Goal: Book appointment/travel/reservation

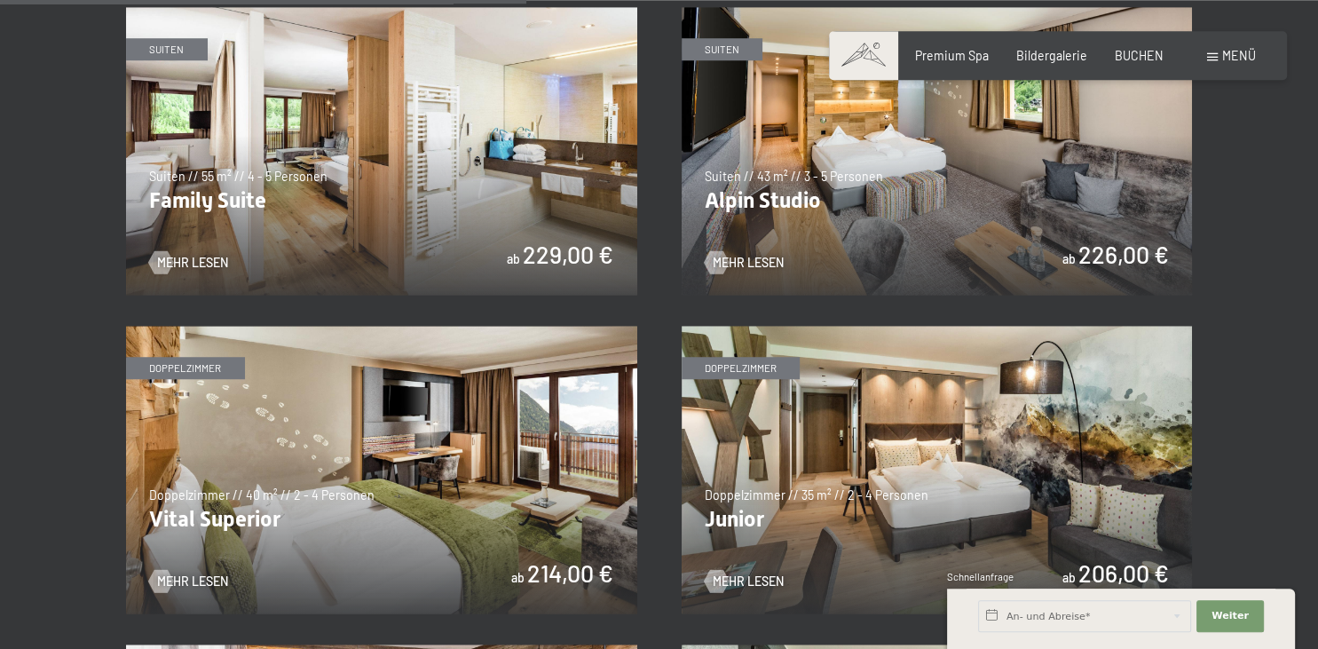
scroll to position [1991, 0]
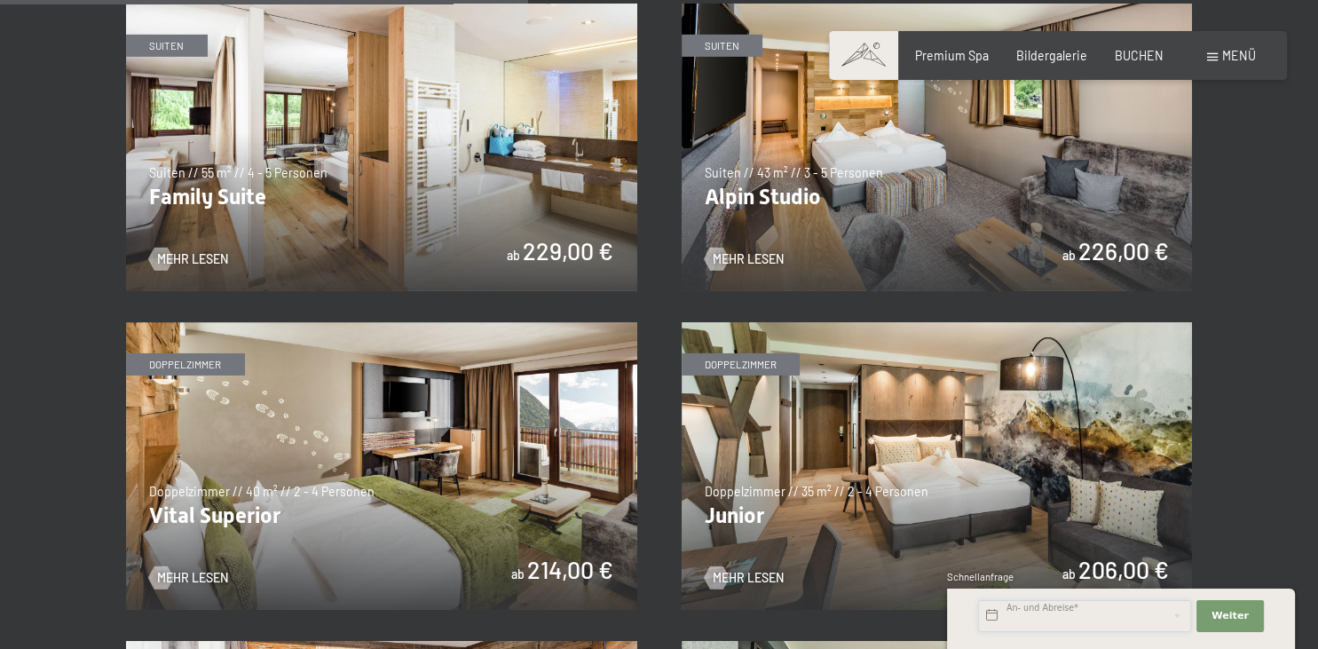
click at [1075, 617] on input "text" at bounding box center [1084, 616] width 213 height 32
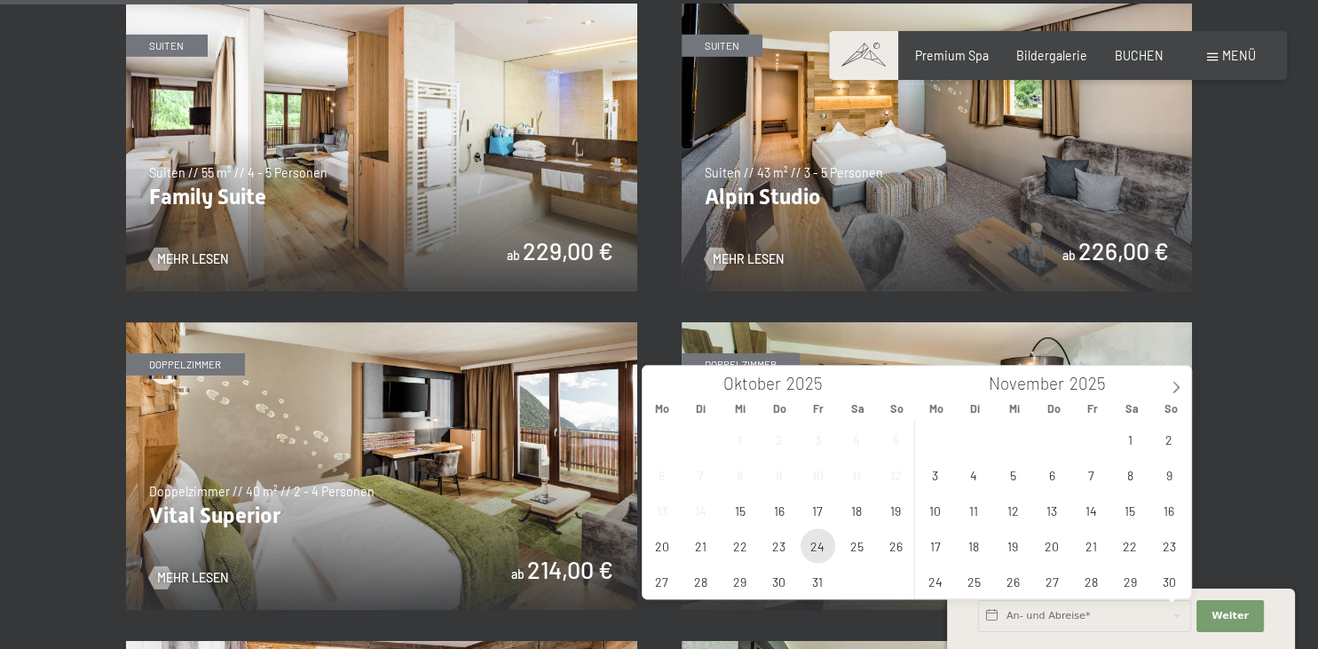
click at [816, 548] on span "24" at bounding box center [818, 545] width 35 height 35
click at [896, 551] on span "26" at bounding box center [896, 545] width 35 height 35
type input "Fr. 24.10.2025 - So. 26.10.2025"
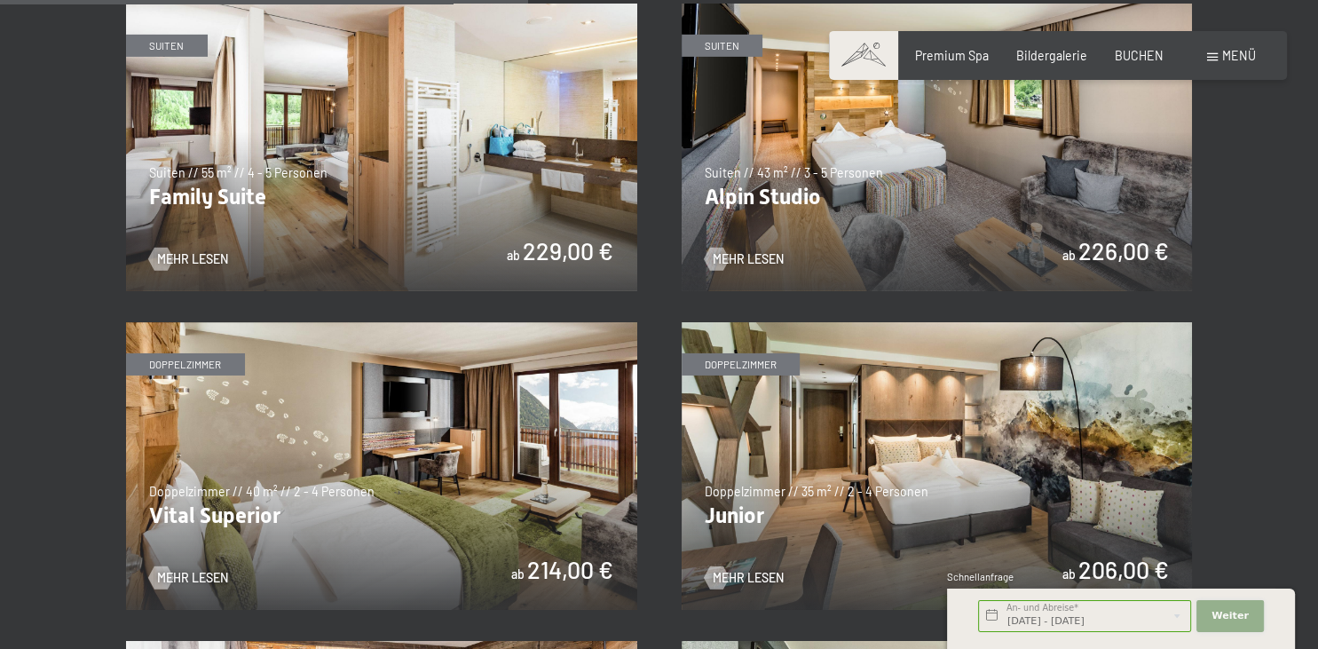
click at [1223, 614] on span "Weiter" at bounding box center [1229, 616] width 37 height 14
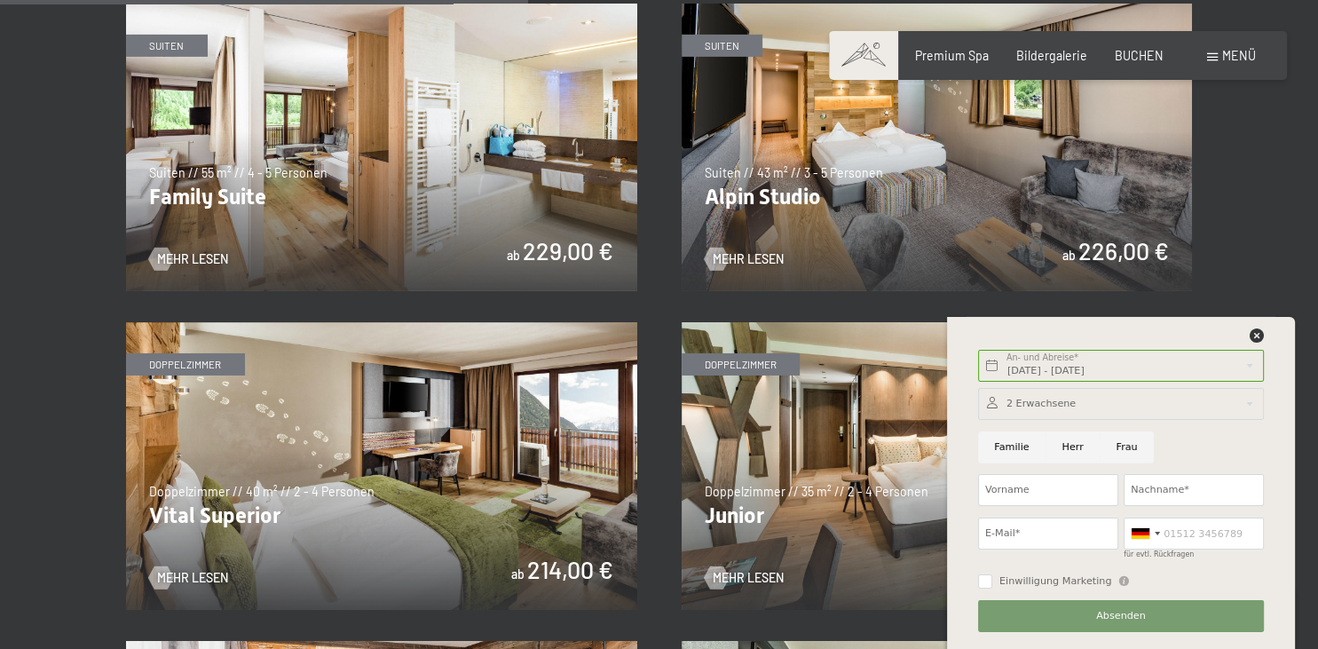
click at [1069, 454] on input "Herr" at bounding box center [1072, 447] width 54 height 32
radio input "true"
click at [1157, 402] on div at bounding box center [1121, 404] width 286 height 32
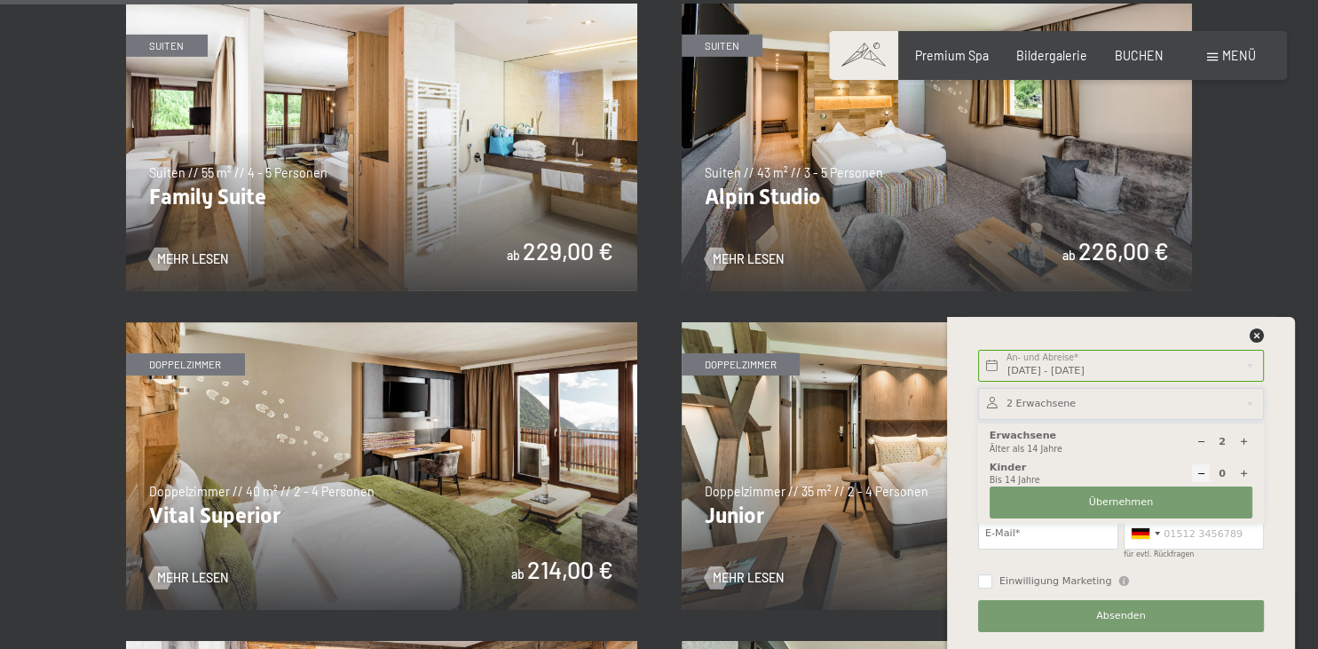
click at [1237, 474] on div at bounding box center [1243, 473] width 18 height 18
type input "1"
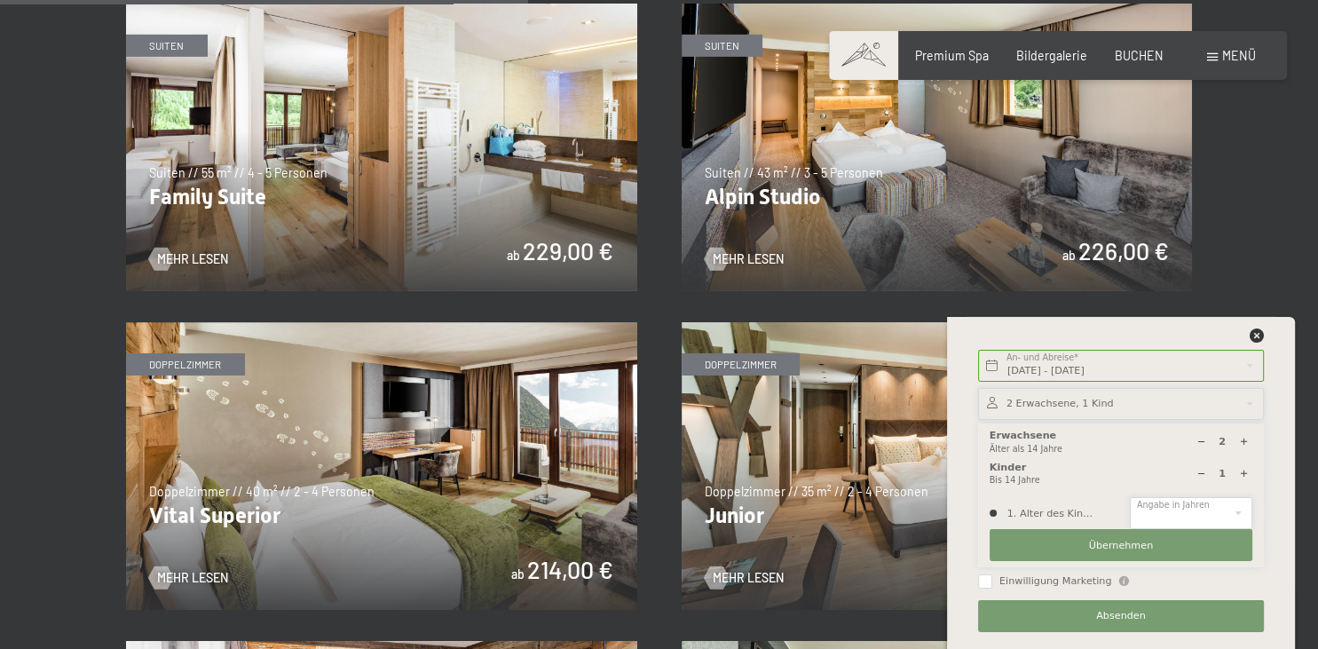
click at [1130, 497] on select "0 1 2 3 4 5 6 7 8 9 10 11 12 13 14" at bounding box center [1191, 513] width 122 height 32
select select "8"
click option "8" at bounding box center [0, 0] width 0 height 0
click at [1124, 548] on span "Übernehmen" at bounding box center [1121, 546] width 65 height 14
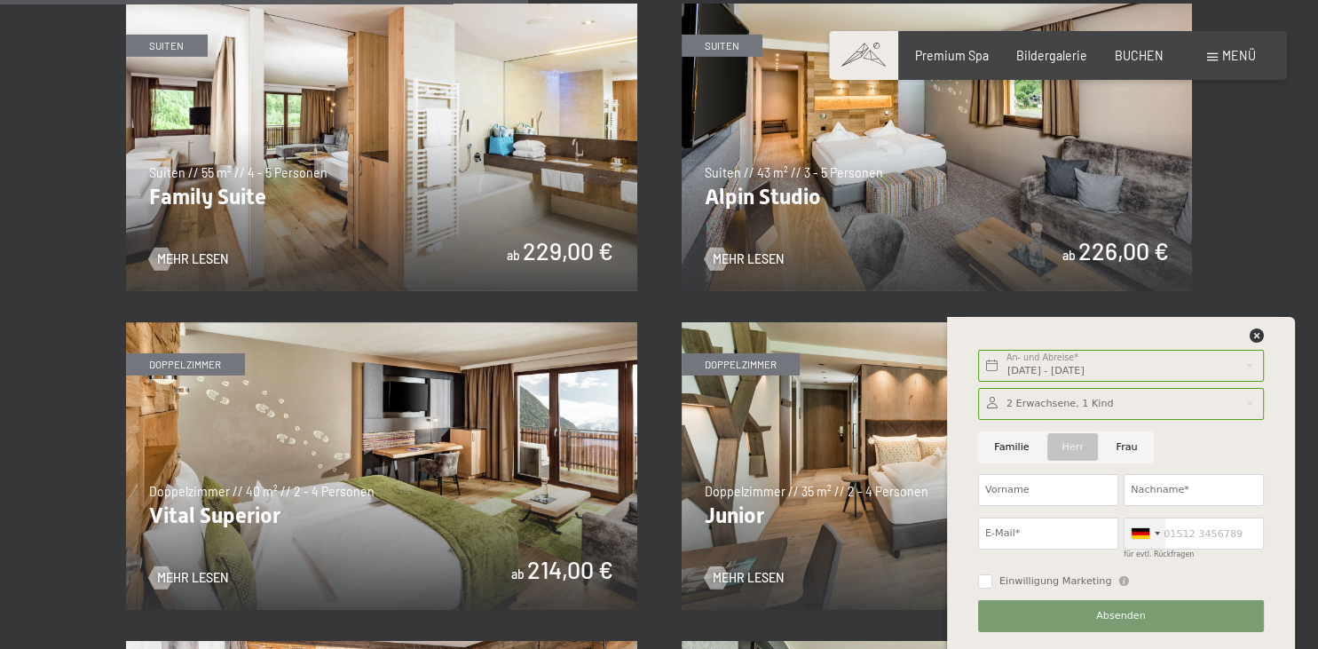
click at [1155, 540] on div at bounding box center [1144, 533] width 41 height 30
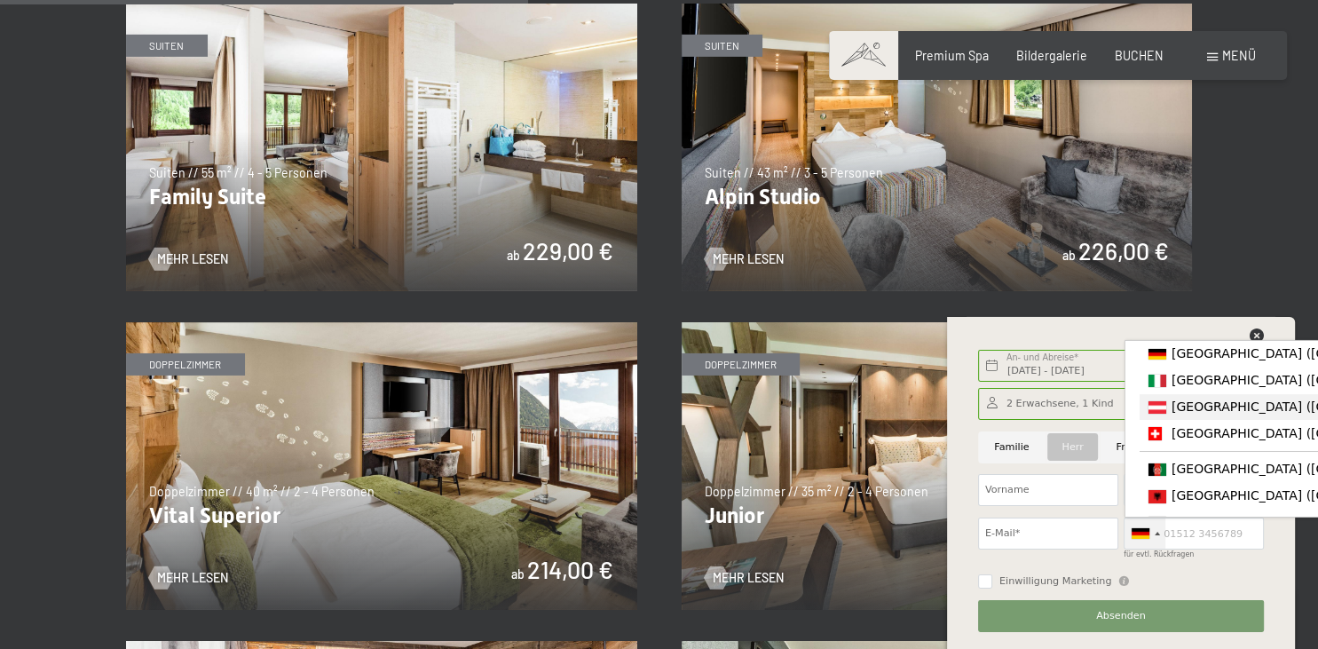
click at [1202, 414] on span "[GEOGRAPHIC_DATA] ([GEOGRAPHIC_DATA])" at bounding box center [1308, 406] width 275 height 14
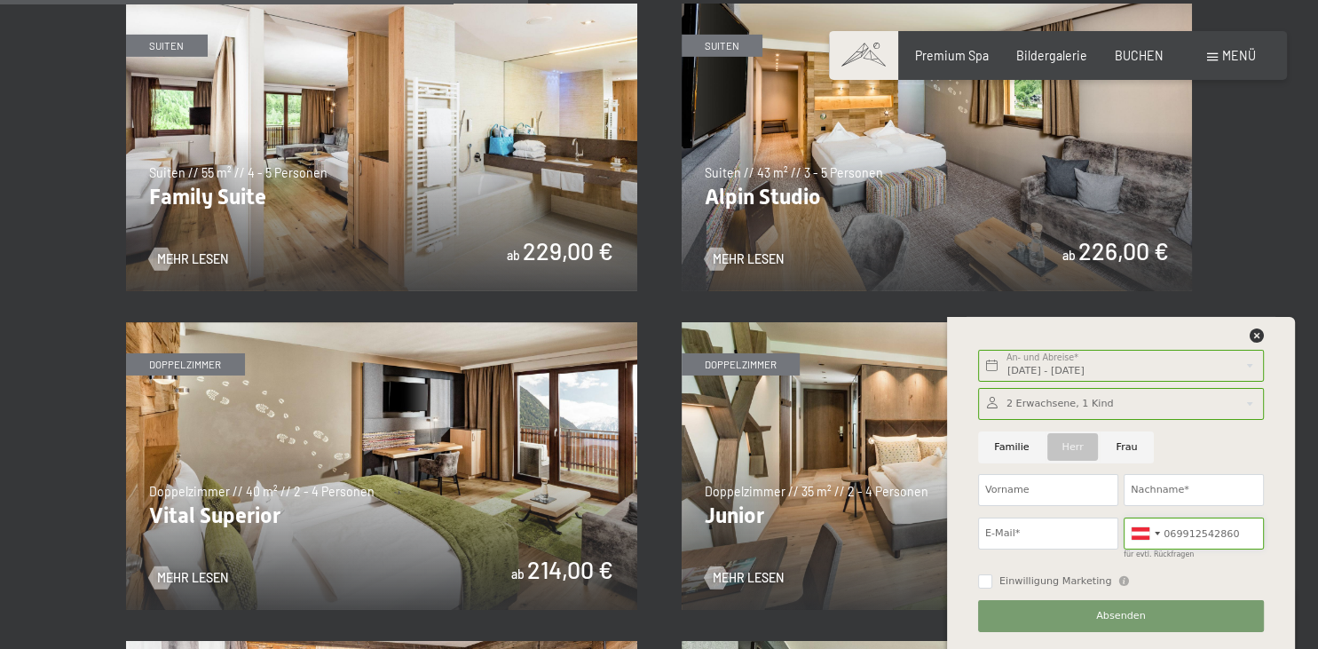
type input "069912542860"
click at [1061, 485] on input "Vorname" at bounding box center [1048, 490] width 140 height 32
type input "k"
type input "Kai"
type input "Bollinger"
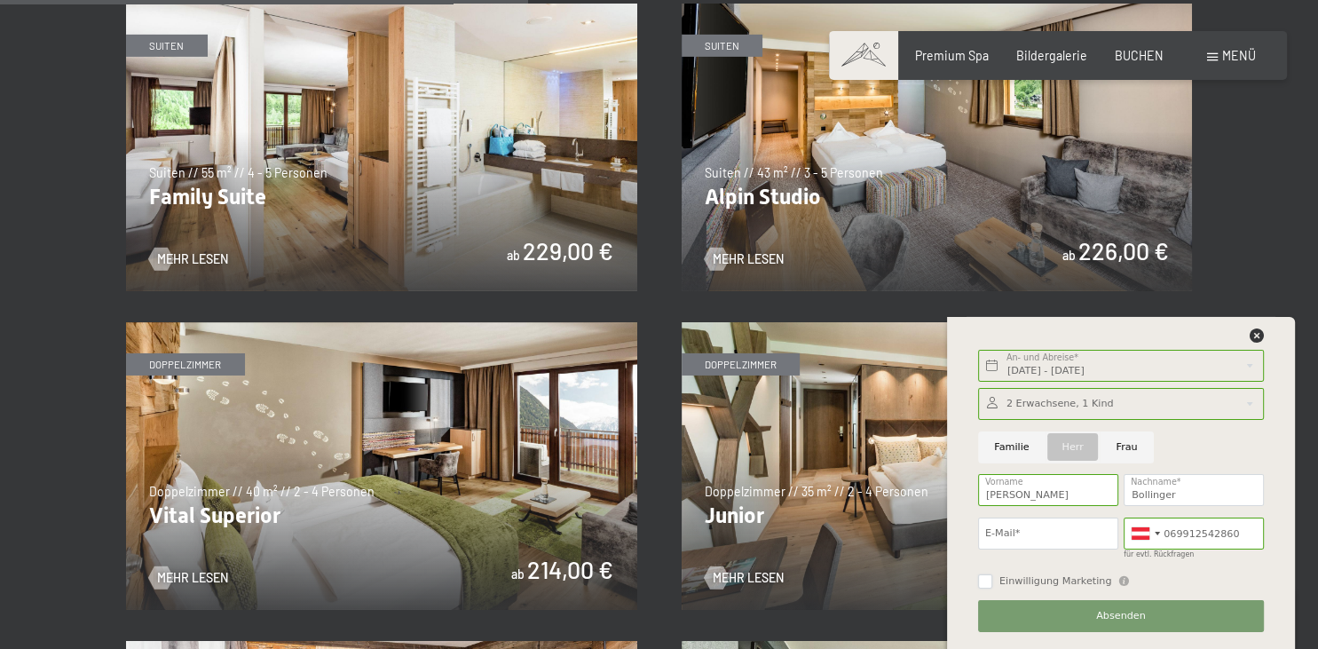
click at [986, 585] on input "Einwilligung Marketing" at bounding box center [985, 581] width 14 height 14
checkbox input "true"
click at [1042, 618] on button "Absenden" at bounding box center [1121, 616] width 286 height 32
click at [1045, 538] on input "E-Mail*" at bounding box center [1048, 533] width 140 height 32
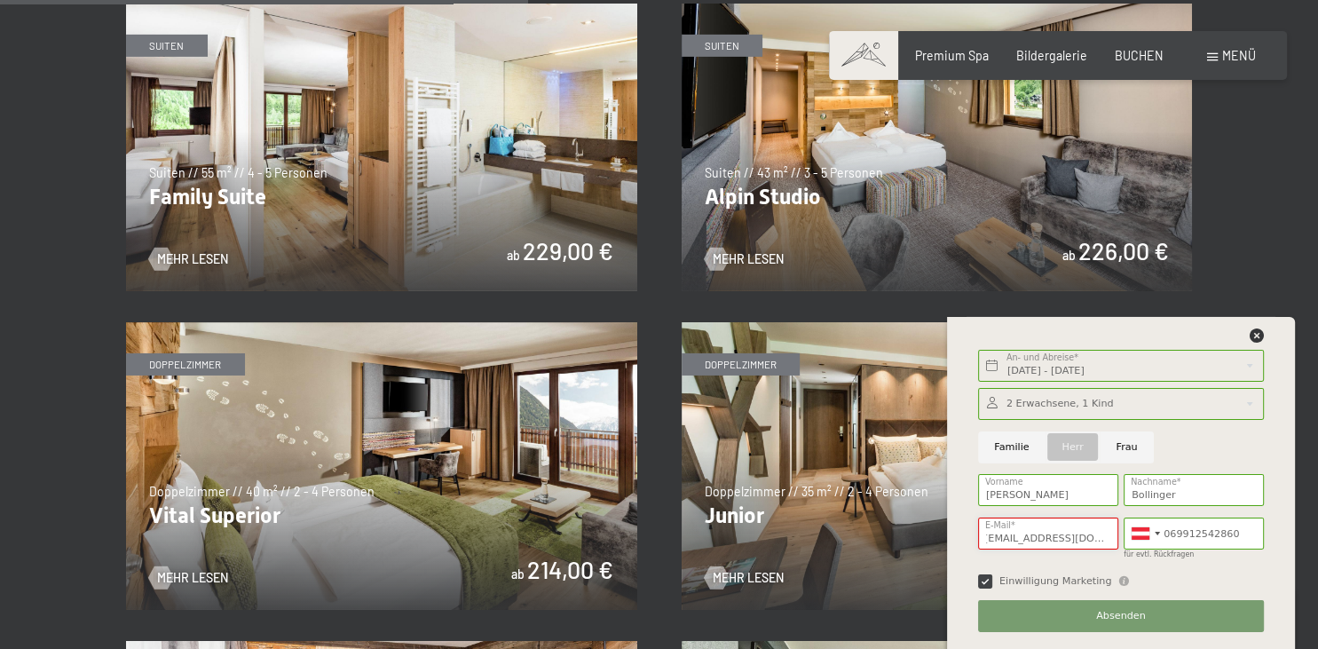
type input "gebrauchskunst@icloud.com"
click at [1078, 614] on button "Absenden" at bounding box center [1121, 616] width 286 height 32
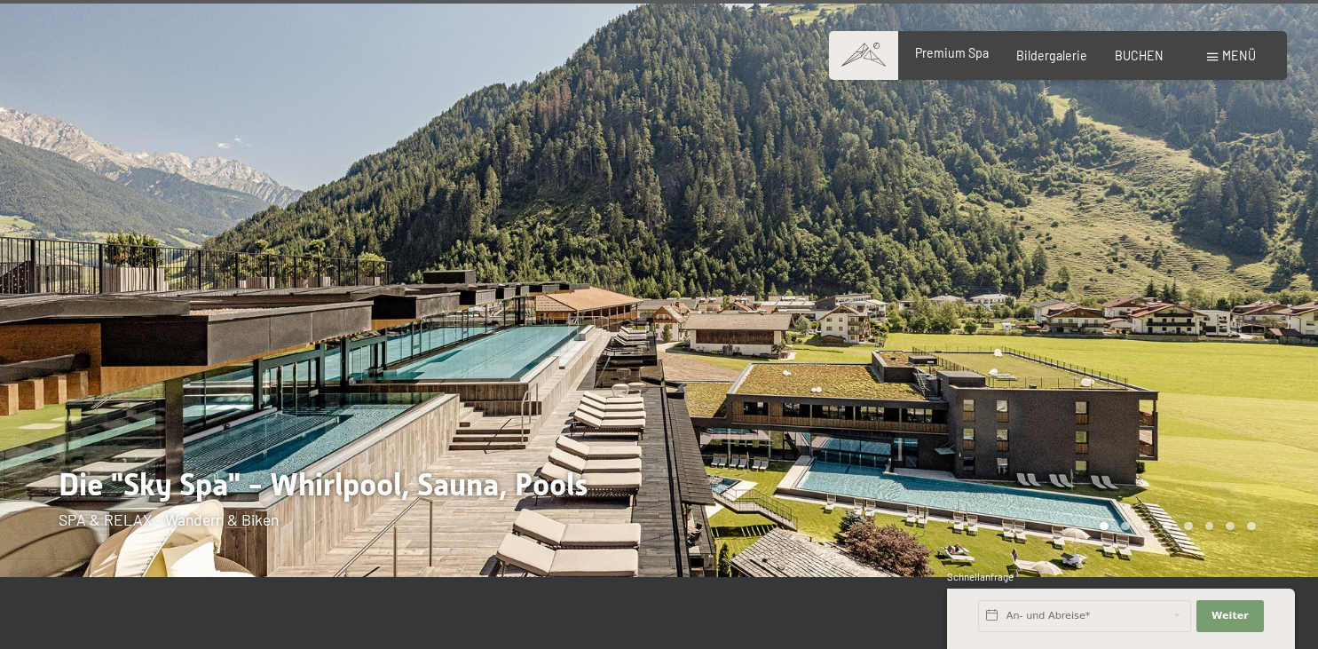
scroll to position [1582, 0]
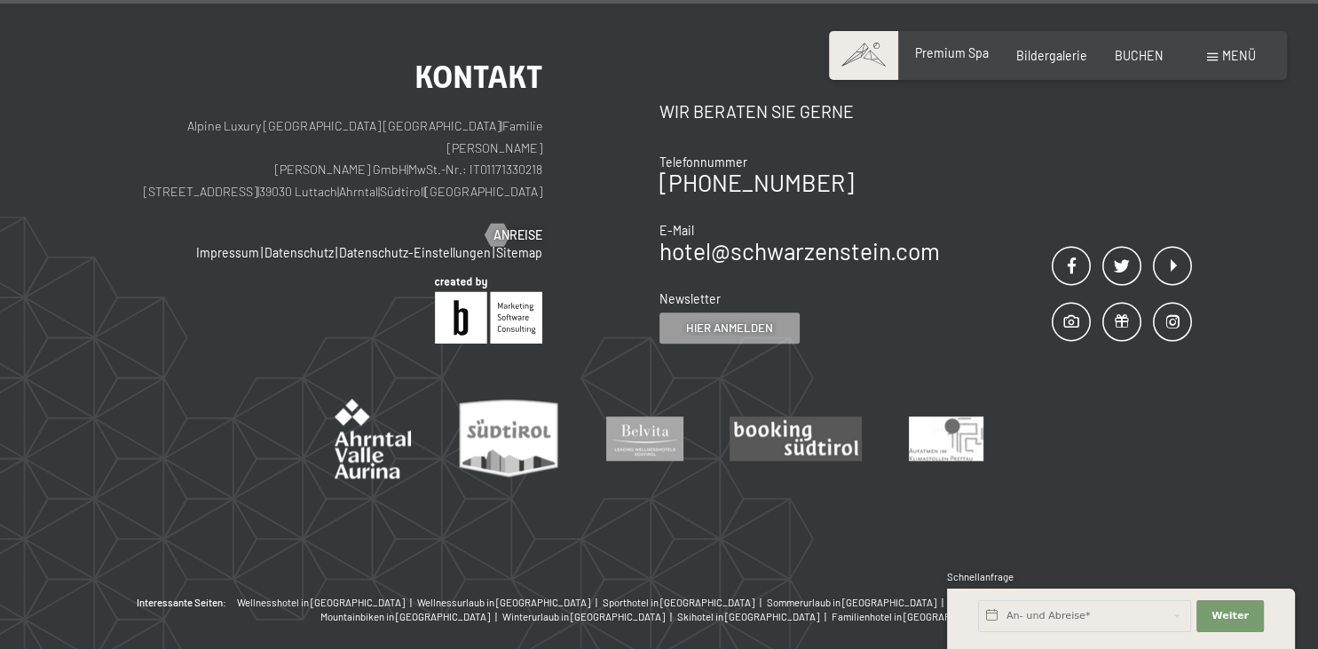
click at [962, 51] on span "Premium Spa" at bounding box center [952, 52] width 74 height 15
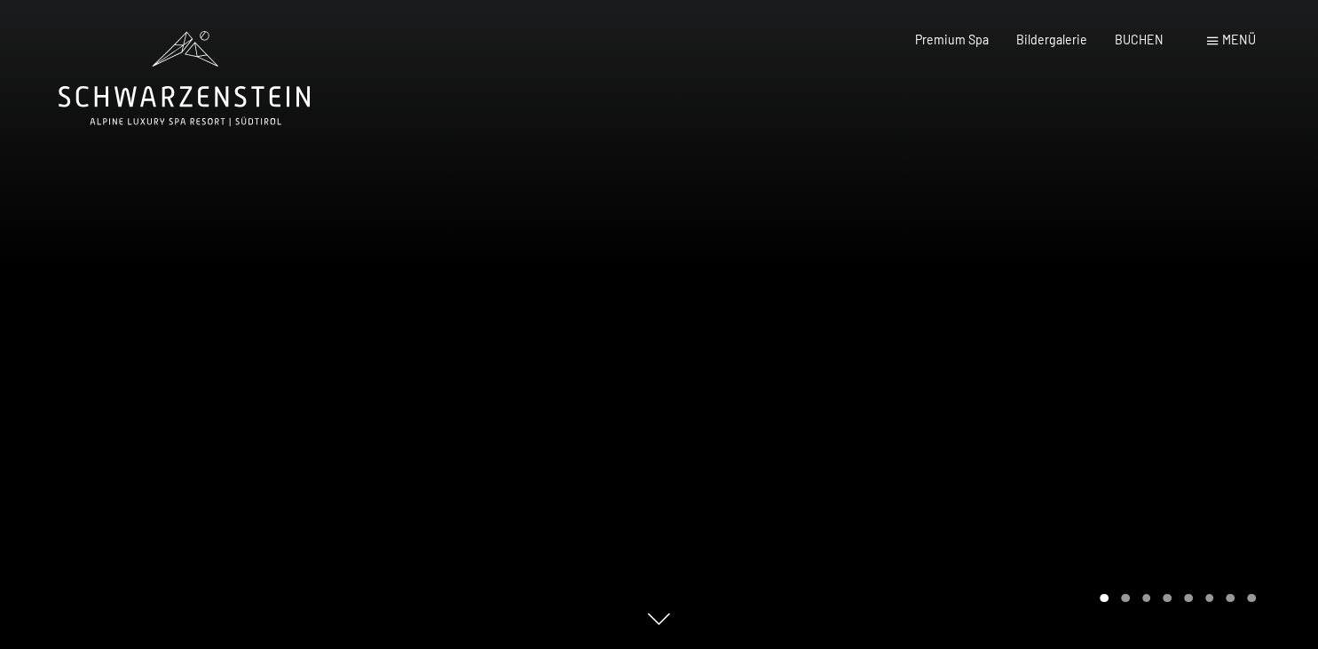
click at [1219, 323] on div at bounding box center [988, 324] width 659 height 649
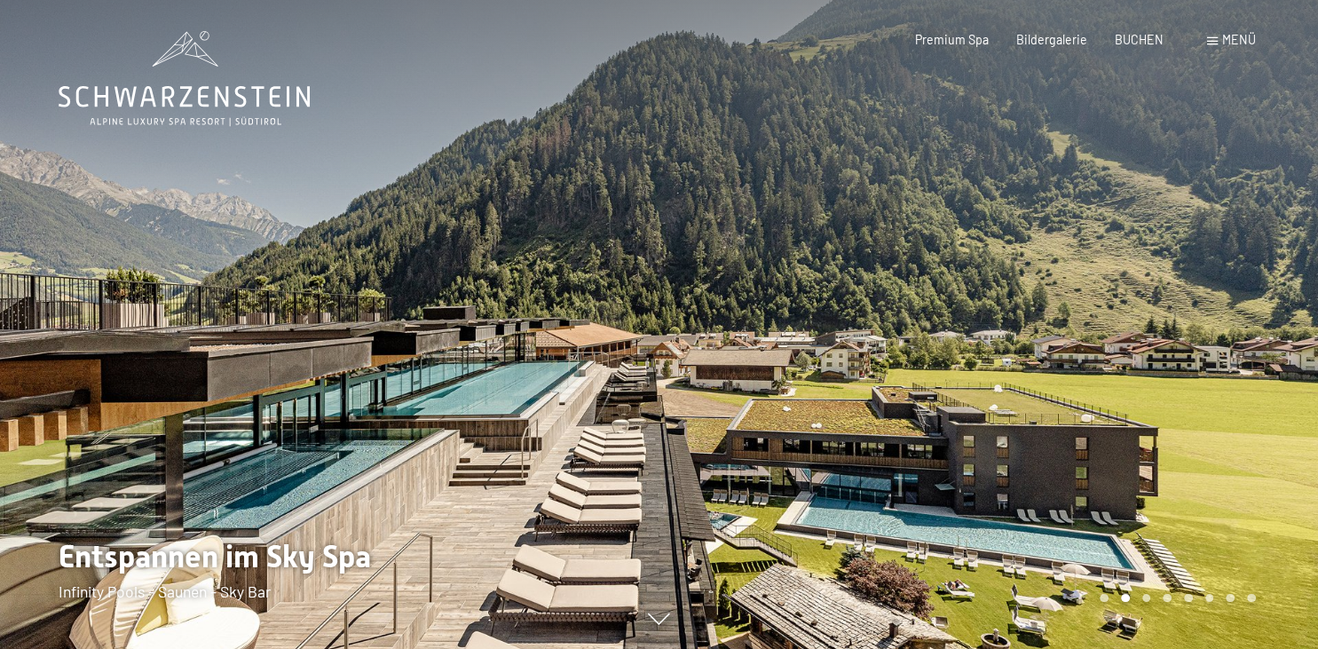
click at [1219, 323] on div at bounding box center [988, 324] width 659 height 649
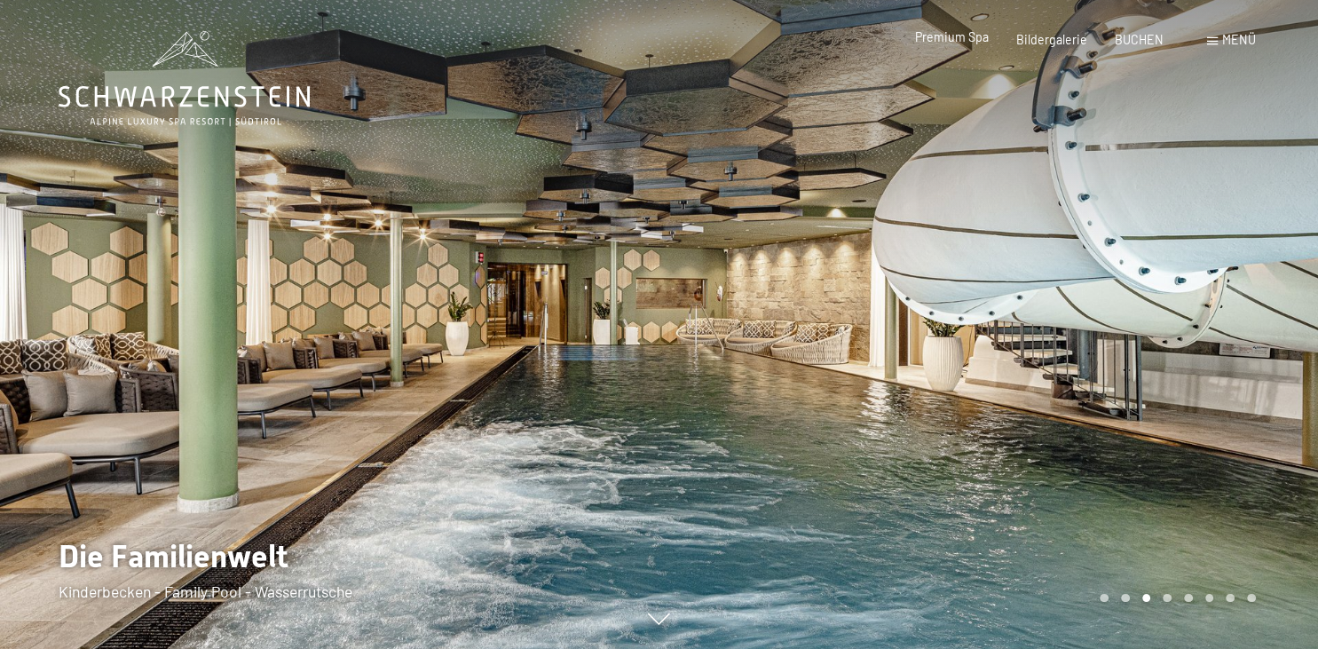
click at [957, 41] on span "Premium Spa" at bounding box center [952, 36] width 74 height 15
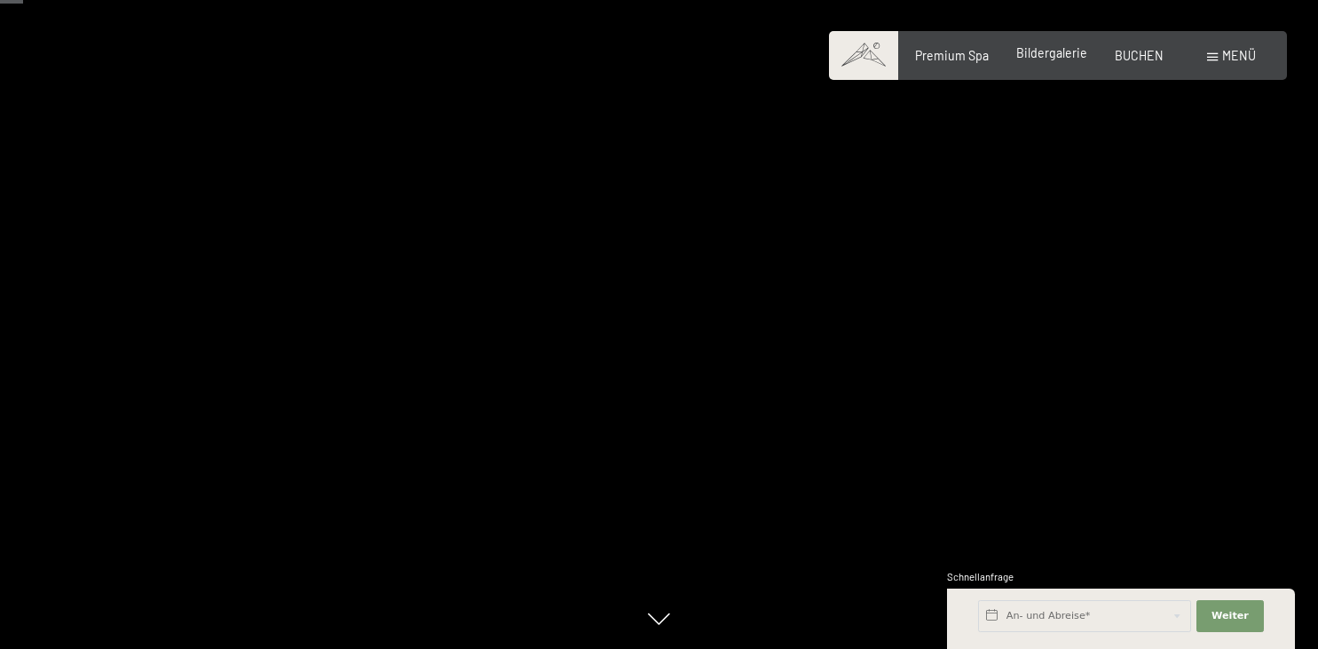
scroll to position [198, 0]
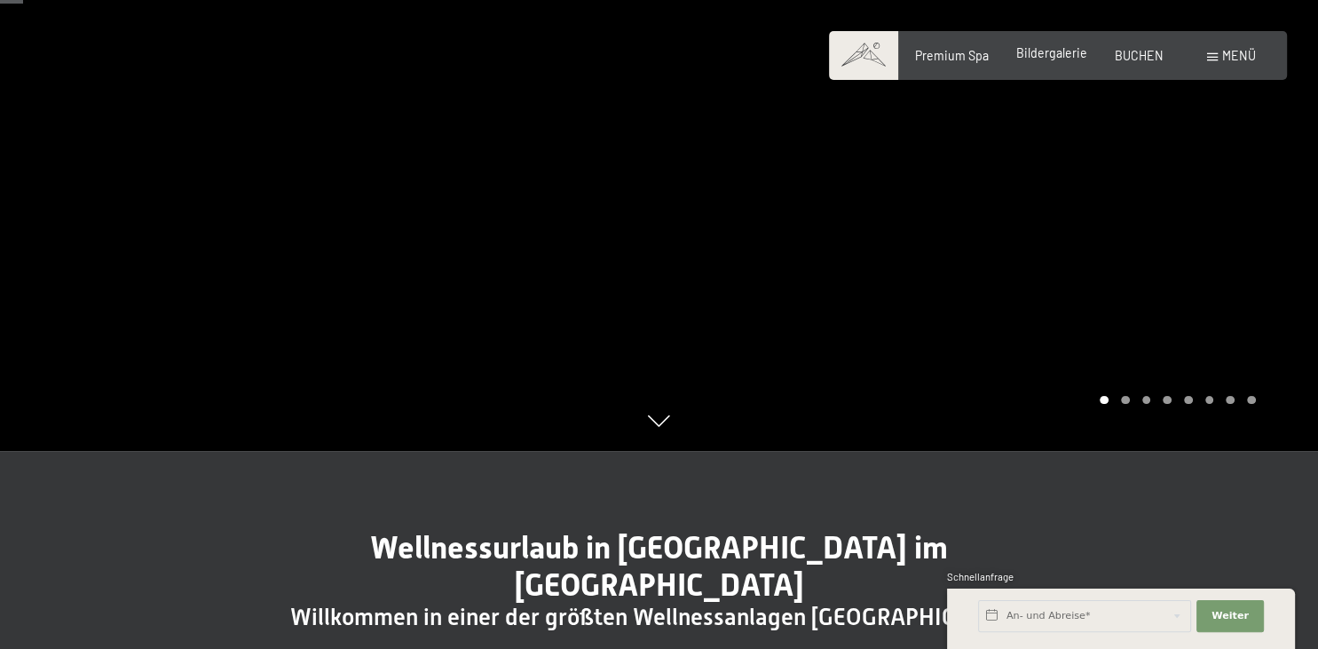
click at [1056, 52] on span "Bildergalerie" at bounding box center [1051, 52] width 71 height 15
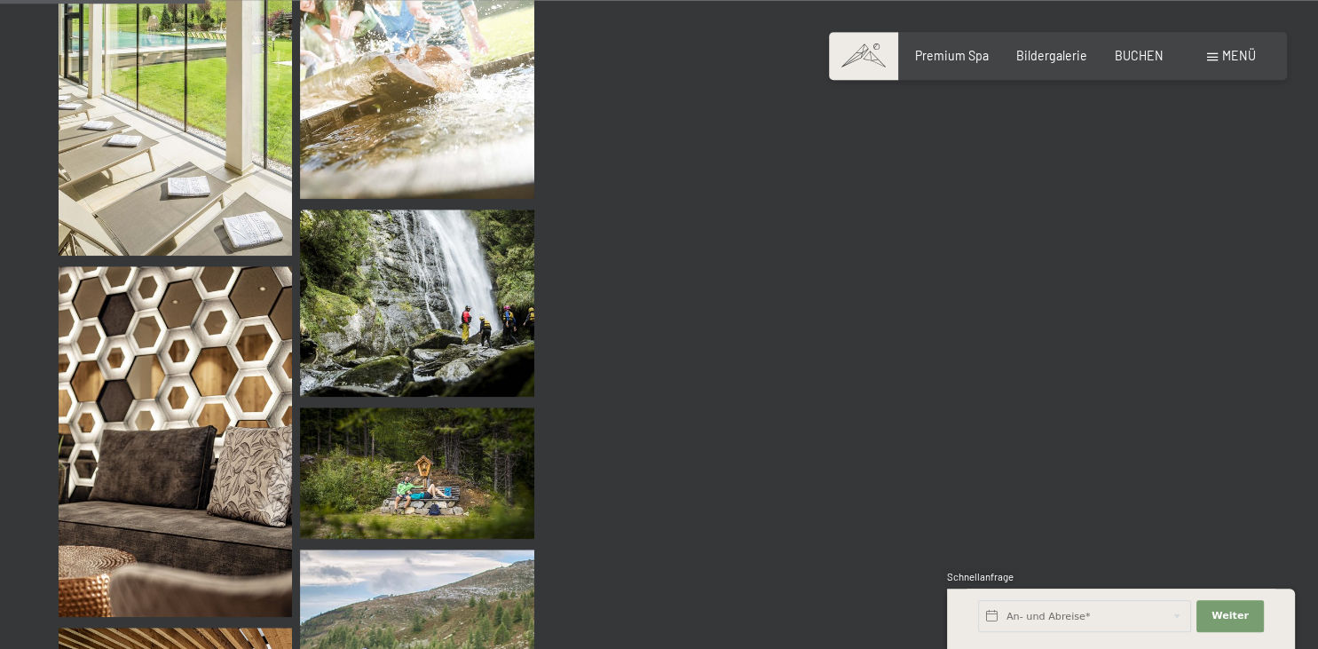
scroll to position [2958, 0]
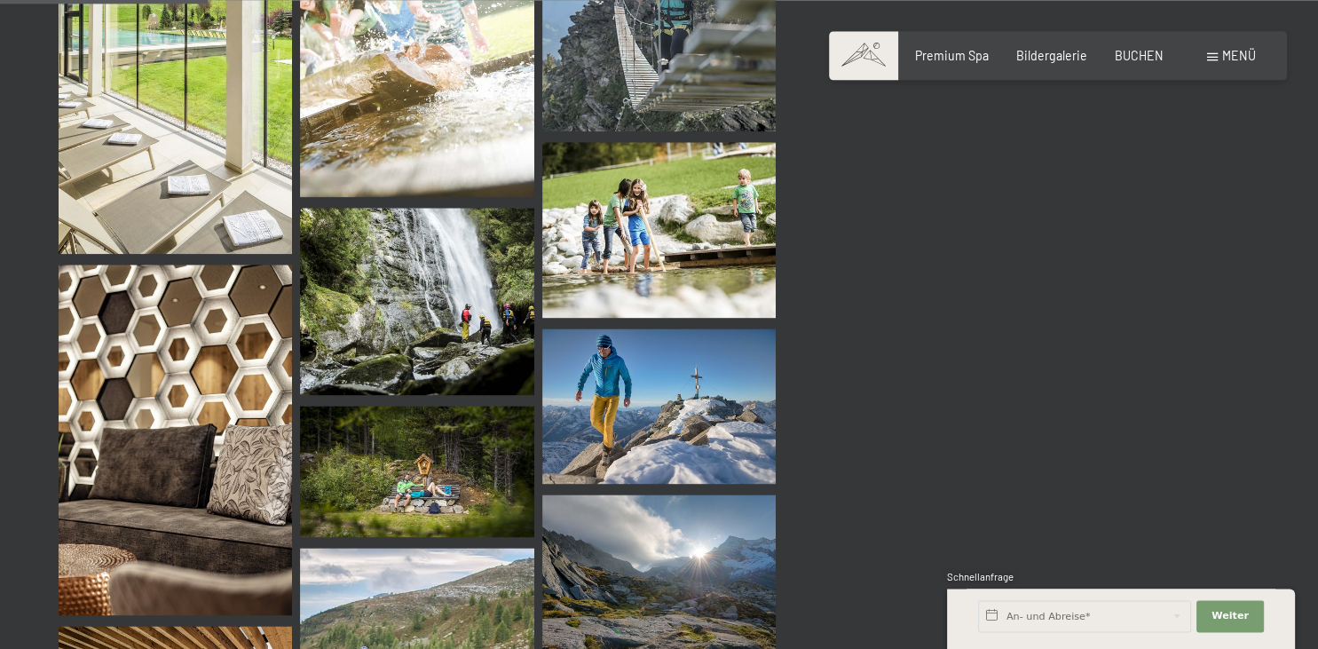
click at [864, 48] on span at bounding box center [863, 55] width 69 height 49
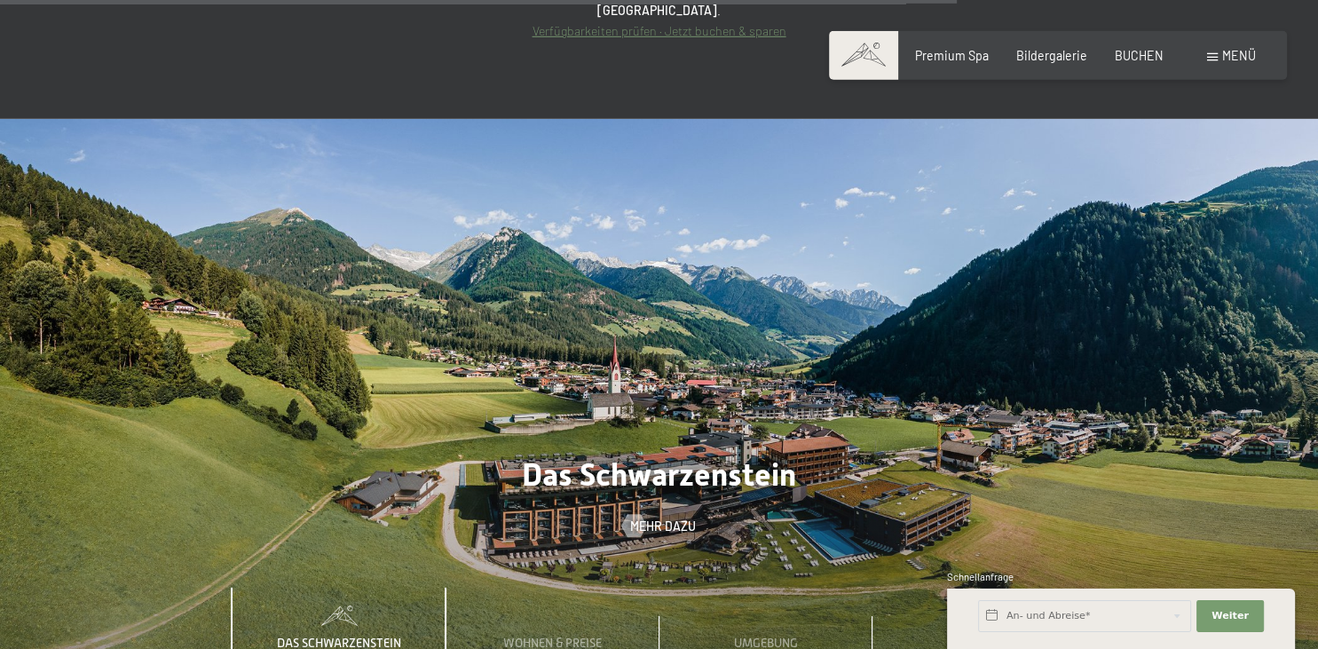
scroll to position [6263, 0]
click at [570, 635] on span "Wohnen & Preise" at bounding box center [552, 642] width 99 height 14
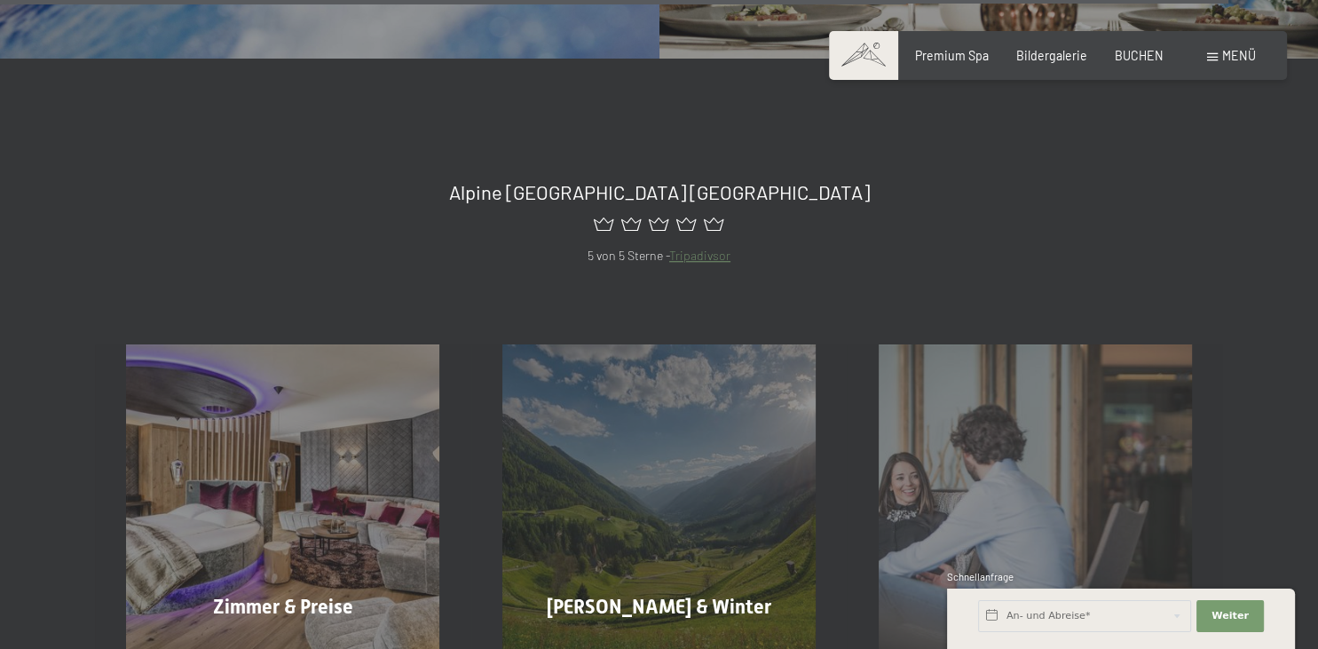
scroll to position [8116, 0]
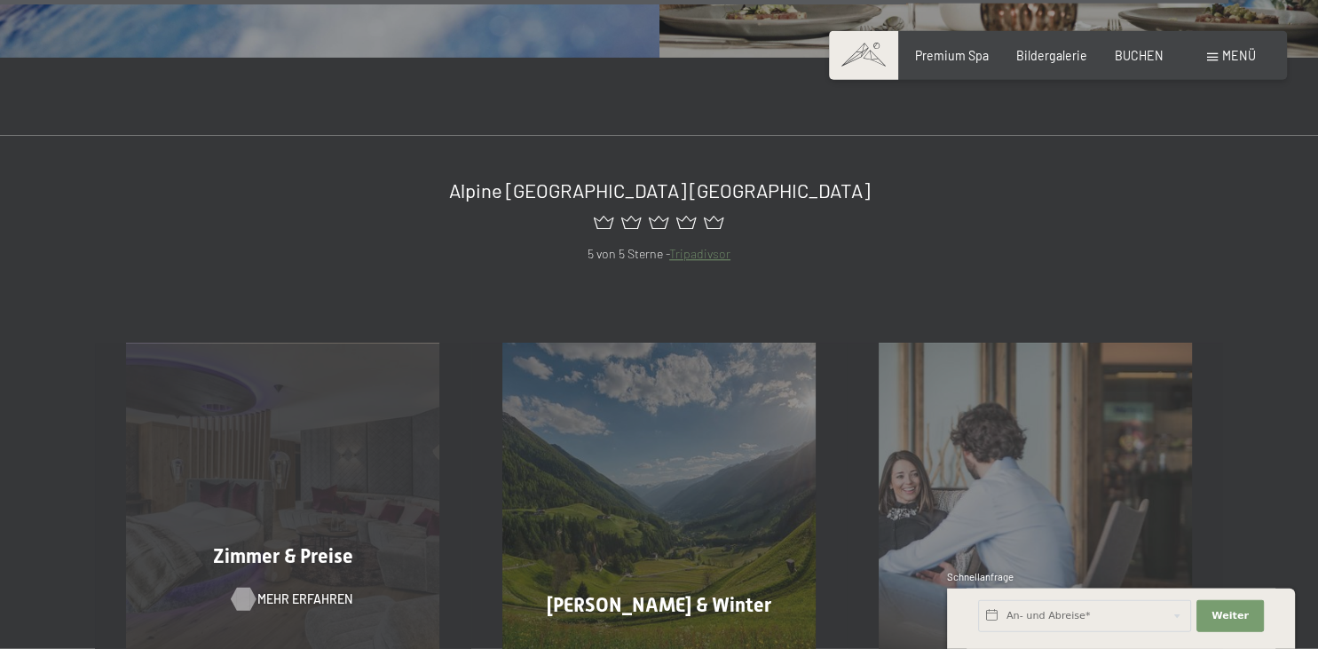
click at [313, 591] on span "Mehr erfahren" at bounding box center [304, 600] width 95 height 18
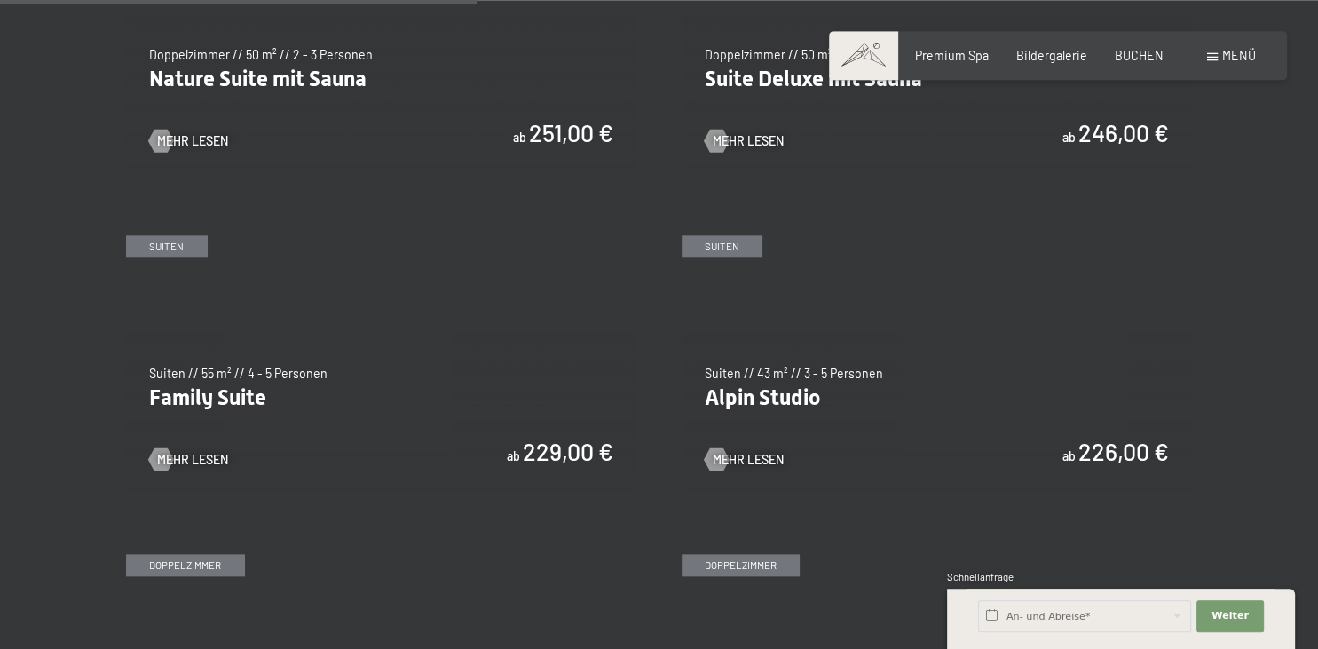
scroll to position [1797, 0]
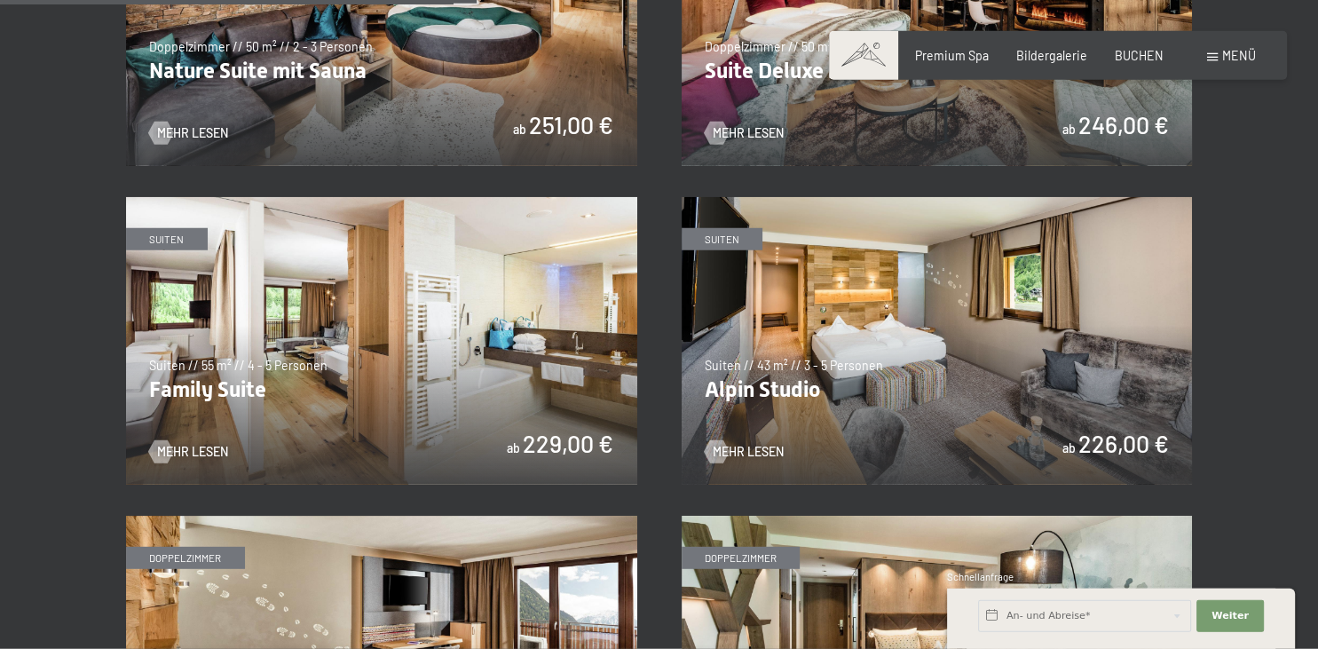
click at [183, 386] on img at bounding box center [381, 341] width 511 height 288
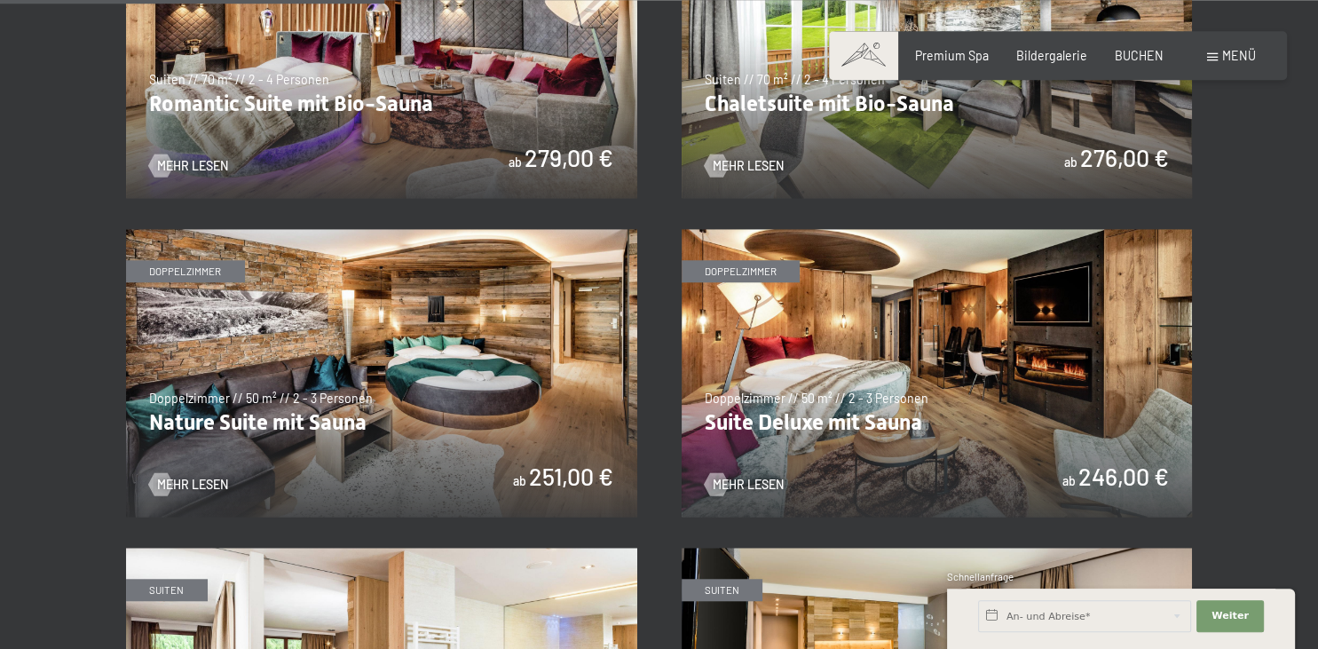
scroll to position [1445, 0]
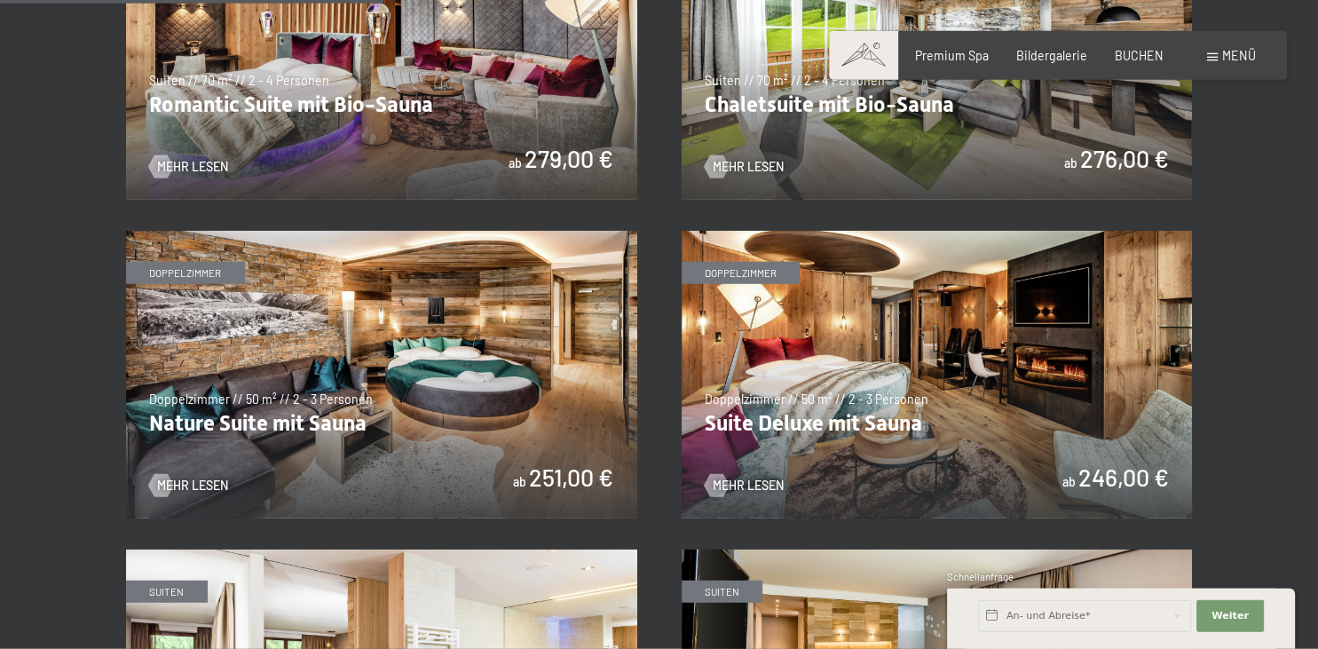
click at [353, 427] on img at bounding box center [381, 375] width 511 height 288
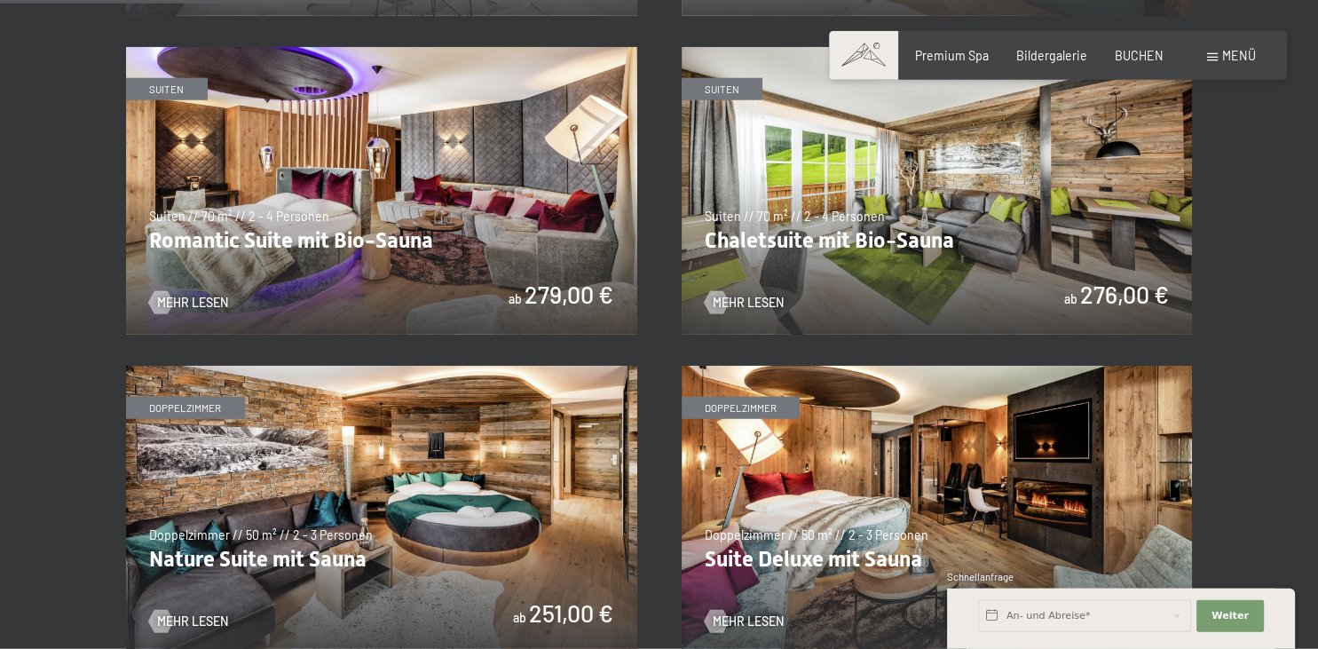
scroll to position [1303, 0]
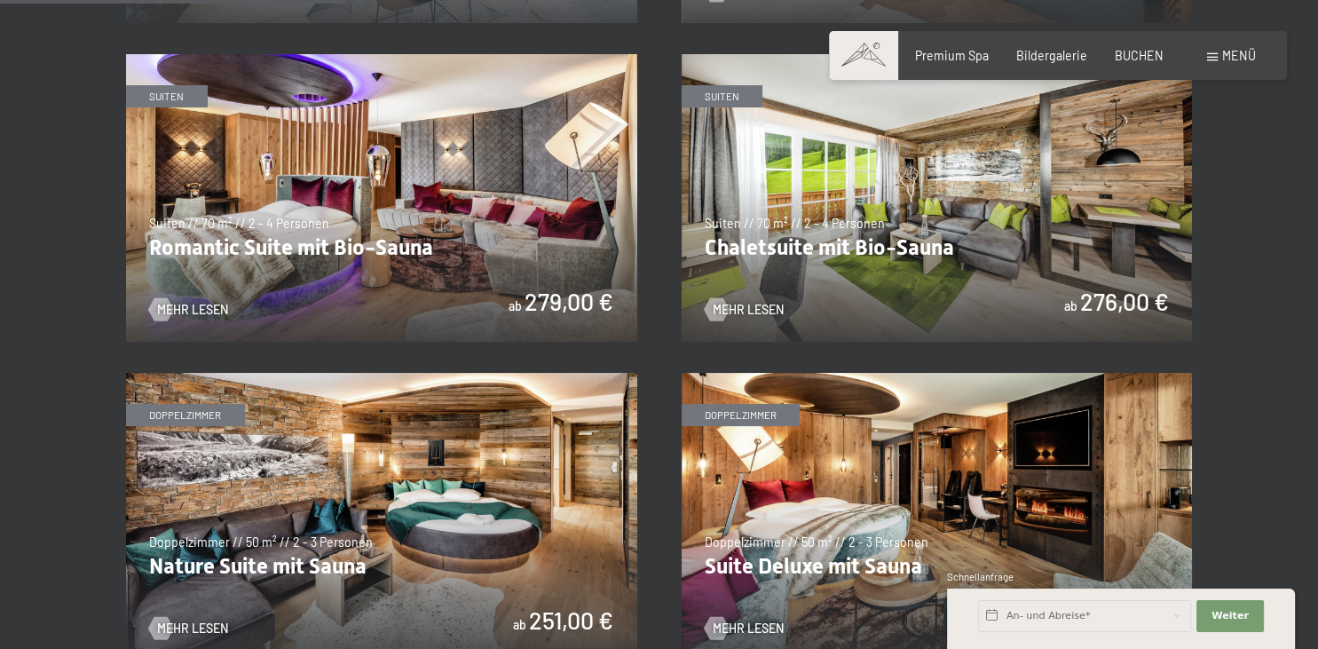
click at [766, 253] on img at bounding box center [937, 198] width 511 height 288
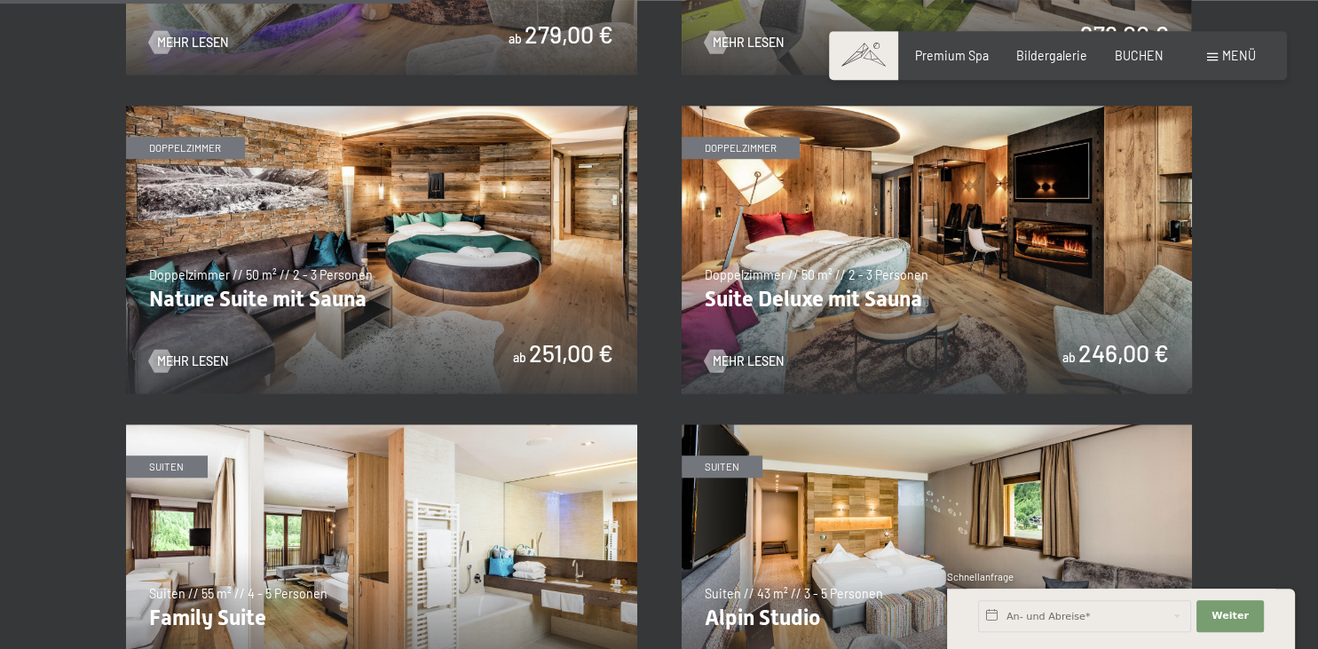
scroll to position [1574, 0]
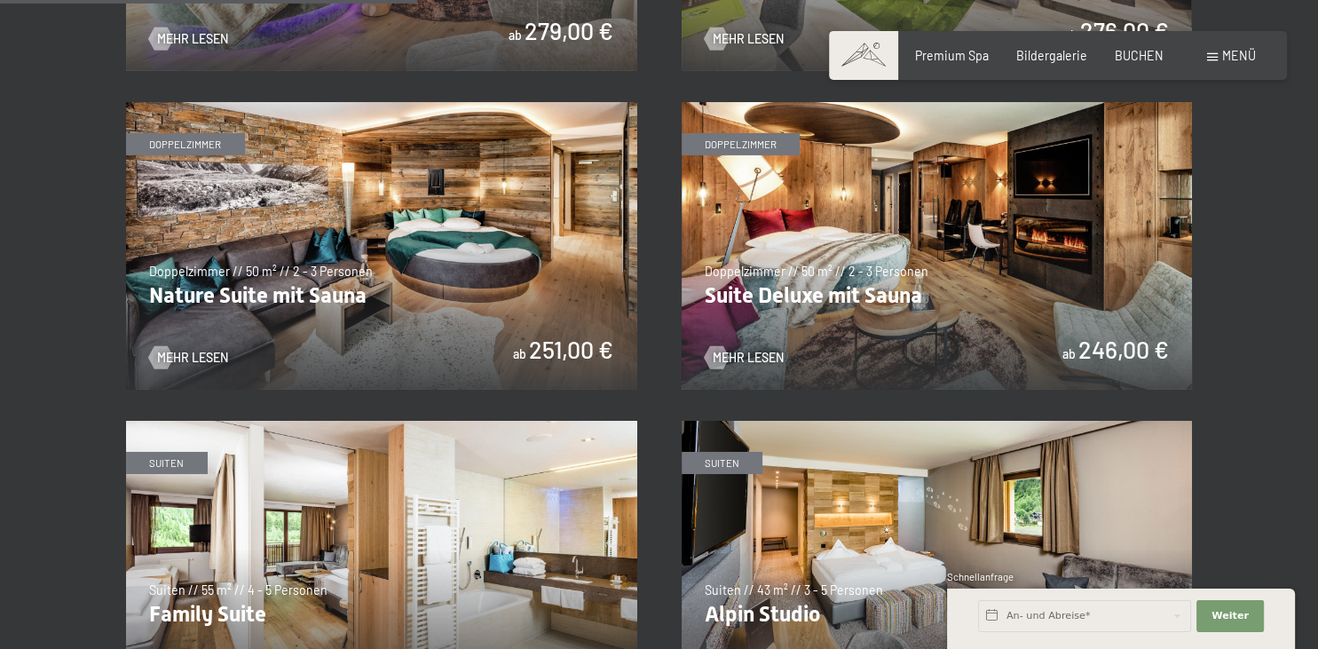
click at [174, 298] on img at bounding box center [381, 246] width 511 height 288
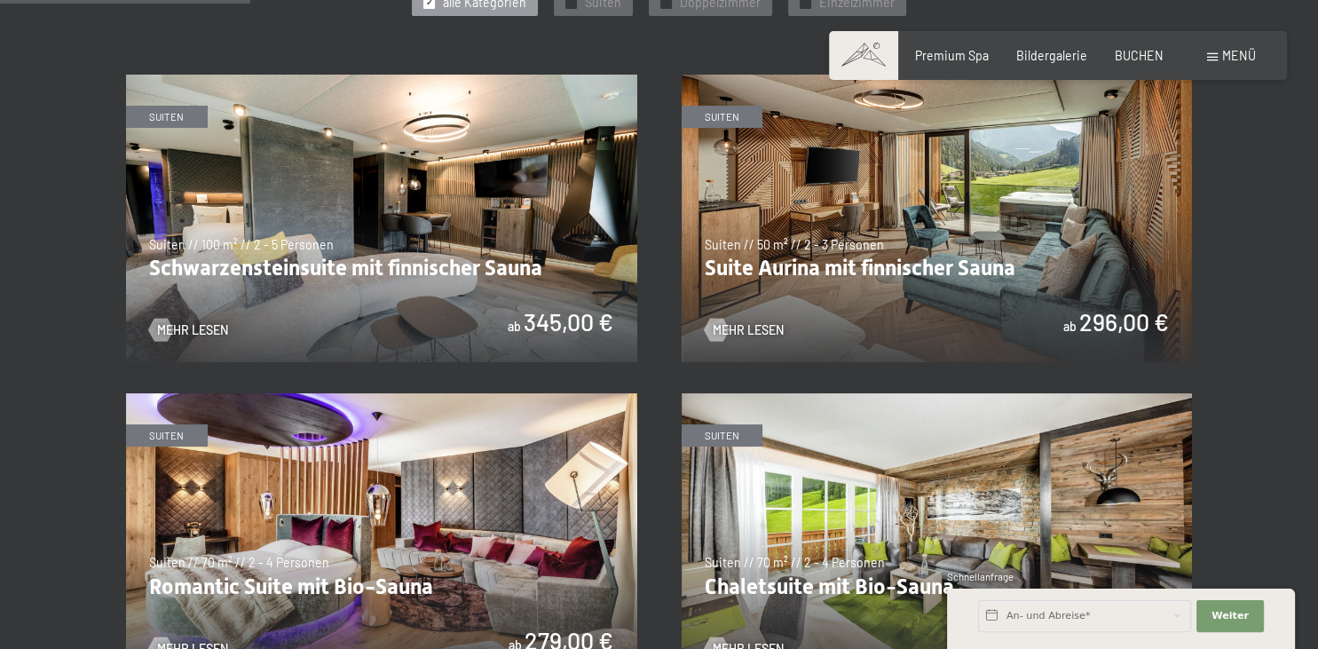
scroll to position [938, 0]
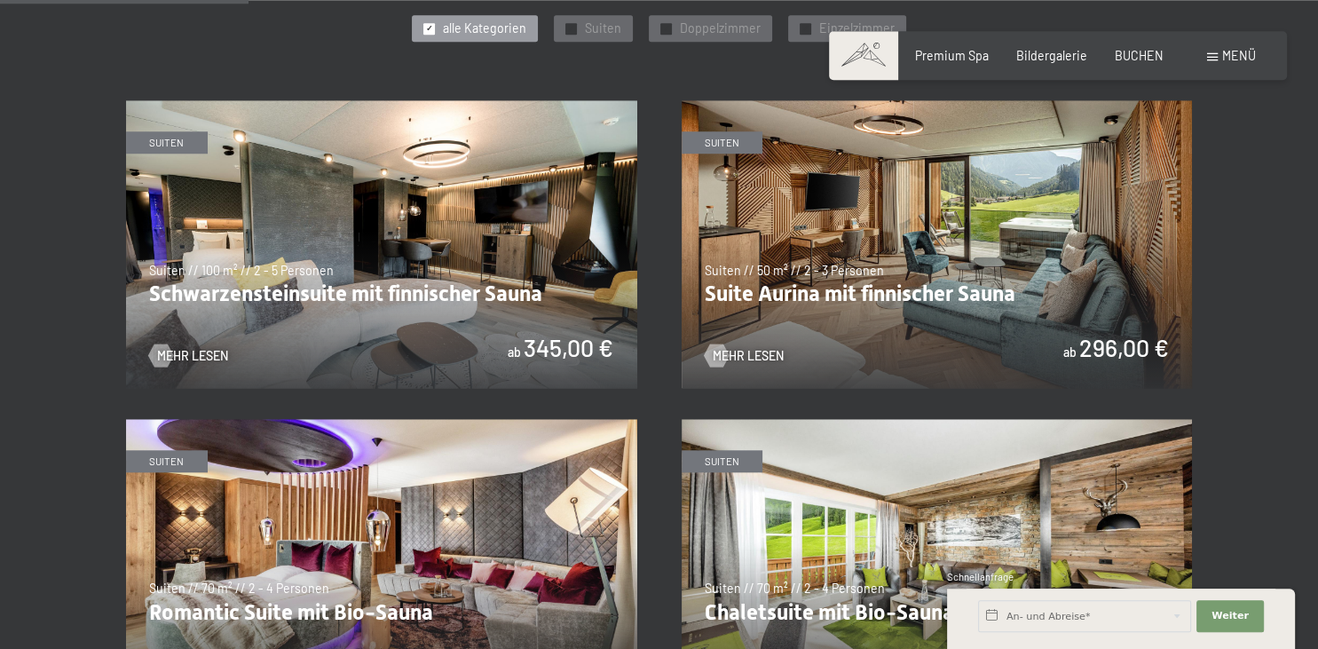
click at [253, 296] on img at bounding box center [381, 244] width 511 height 288
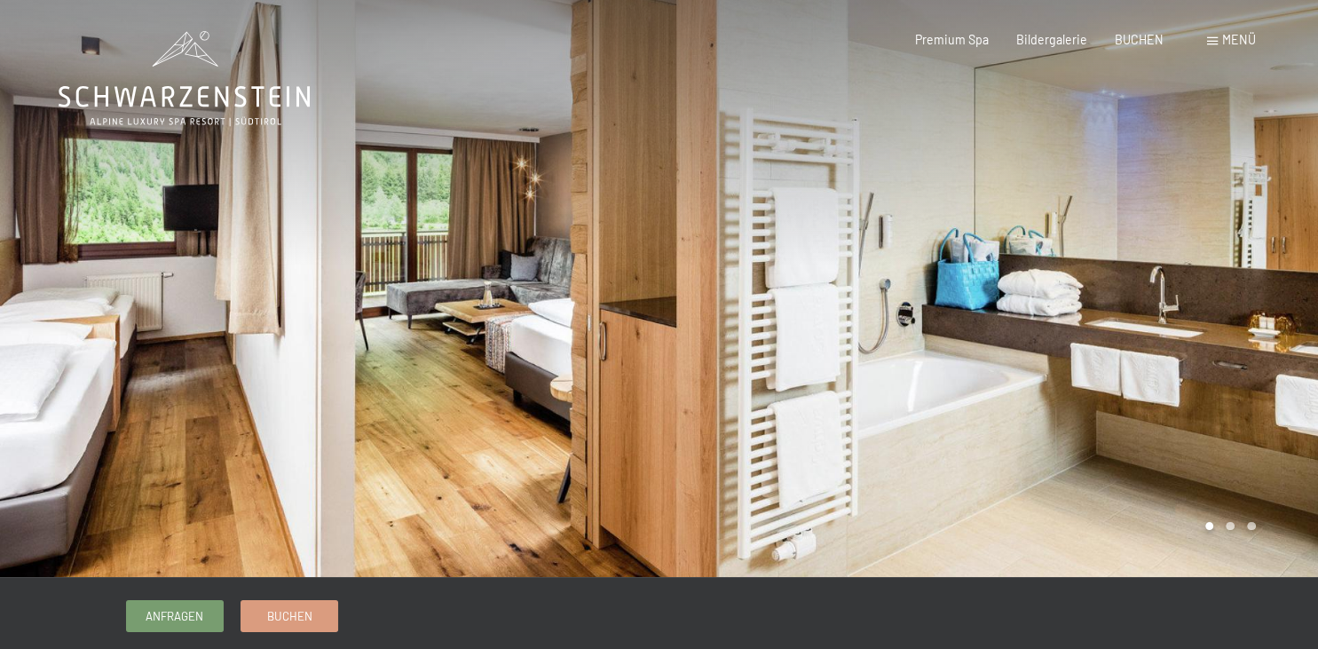
click at [1230, 312] on div at bounding box center [988, 288] width 659 height 577
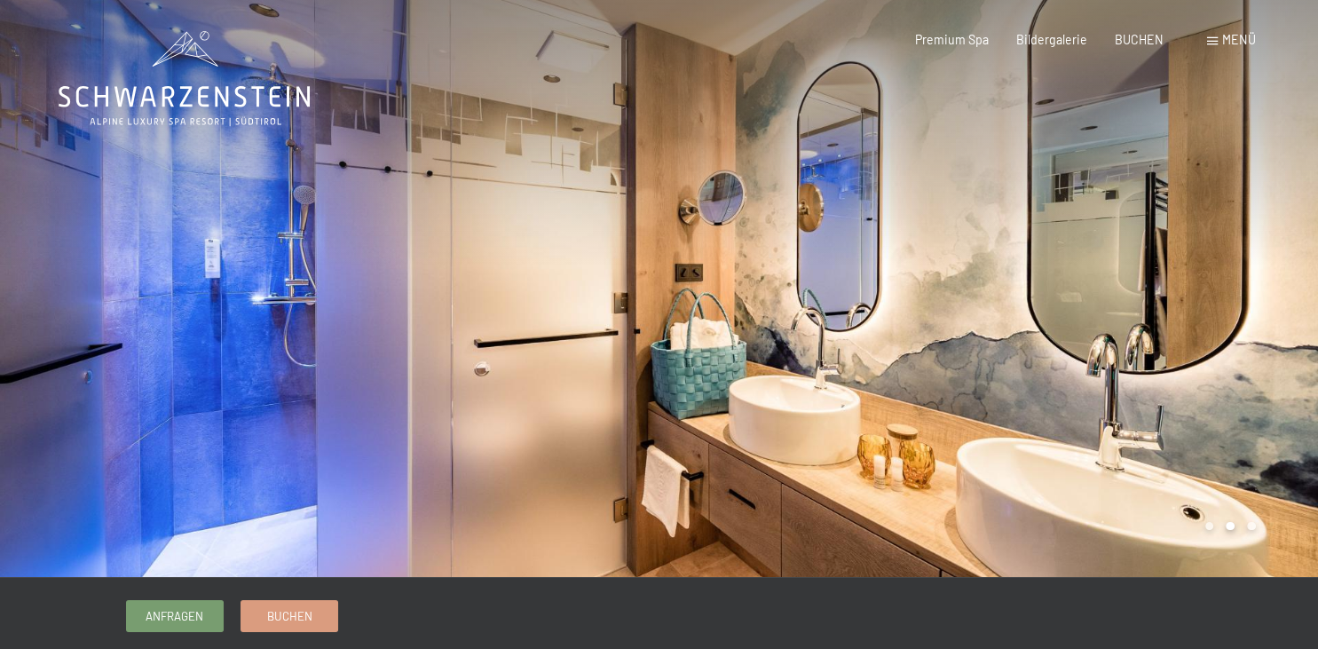
click at [1230, 312] on div at bounding box center [988, 288] width 659 height 577
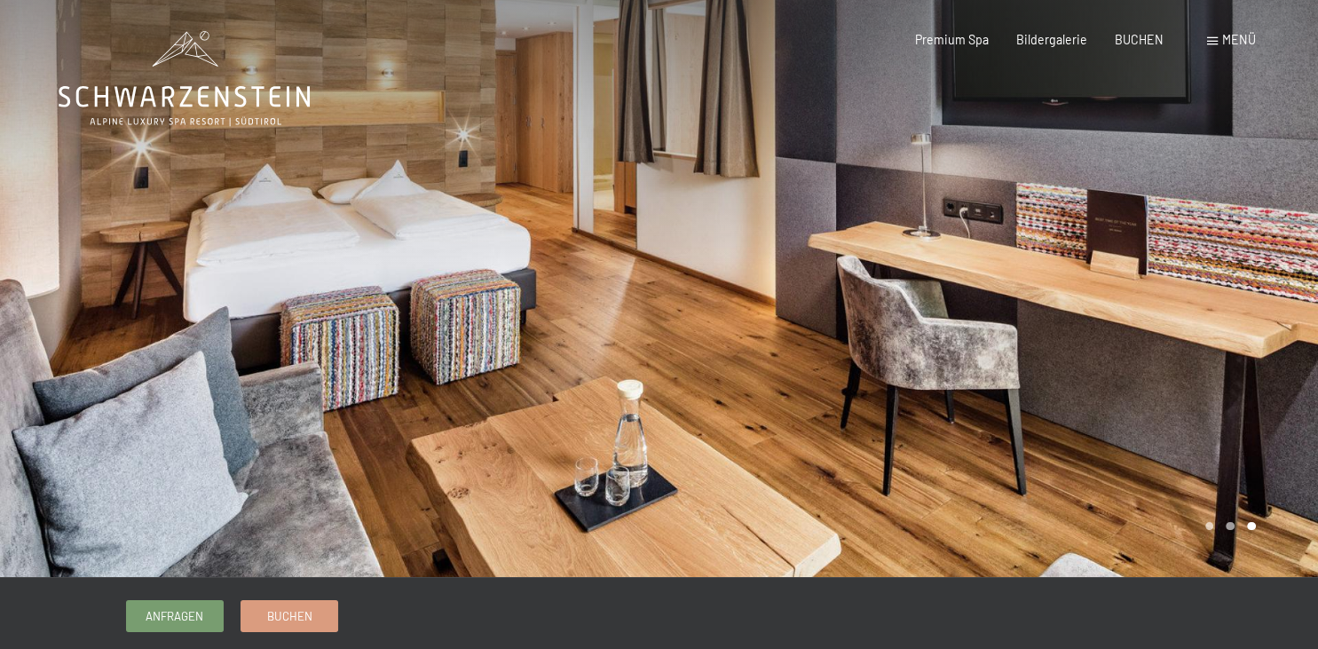
click at [1230, 312] on div at bounding box center [988, 288] width 659 height 577
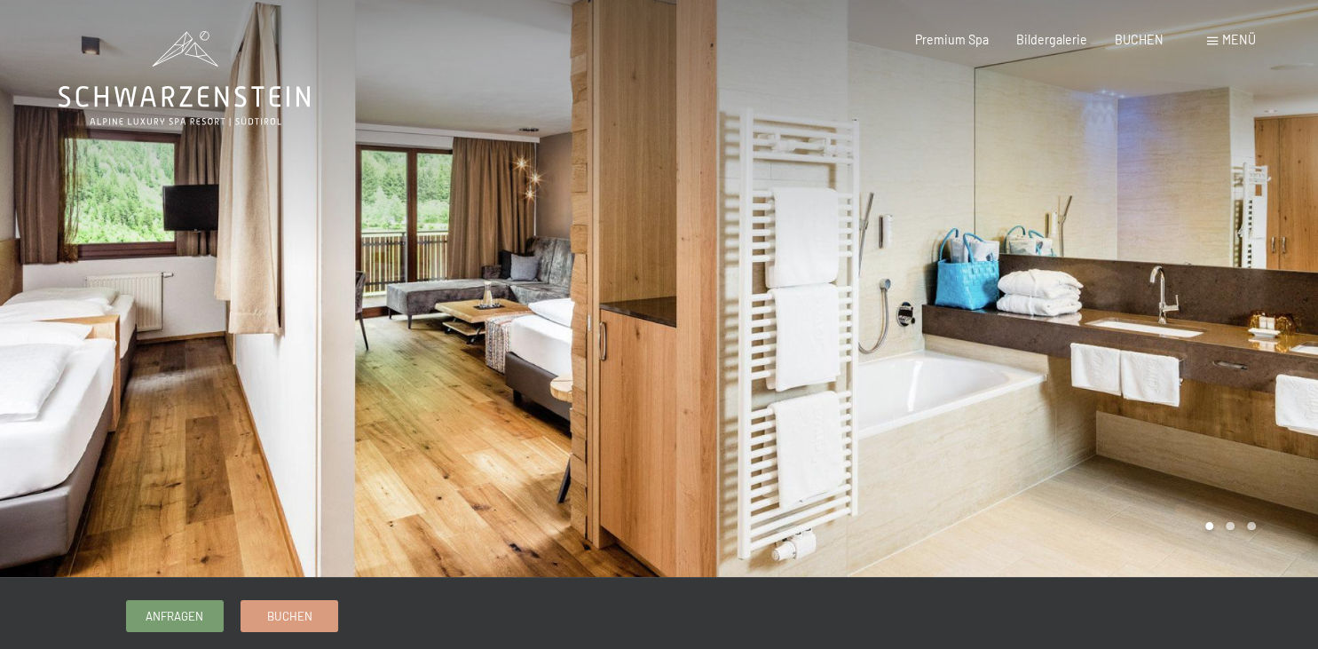
click at [1230, 312] on div at bounding box center [988, 288] width 659 height 577
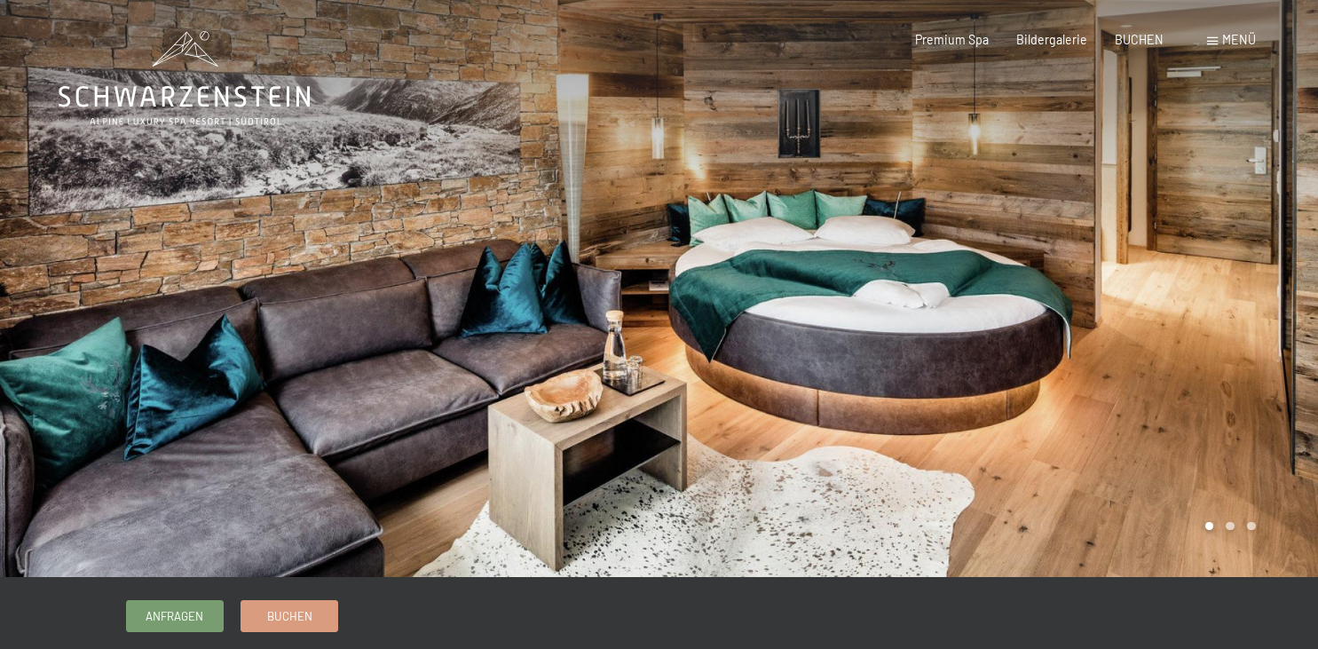
scroll to position [9, 0]
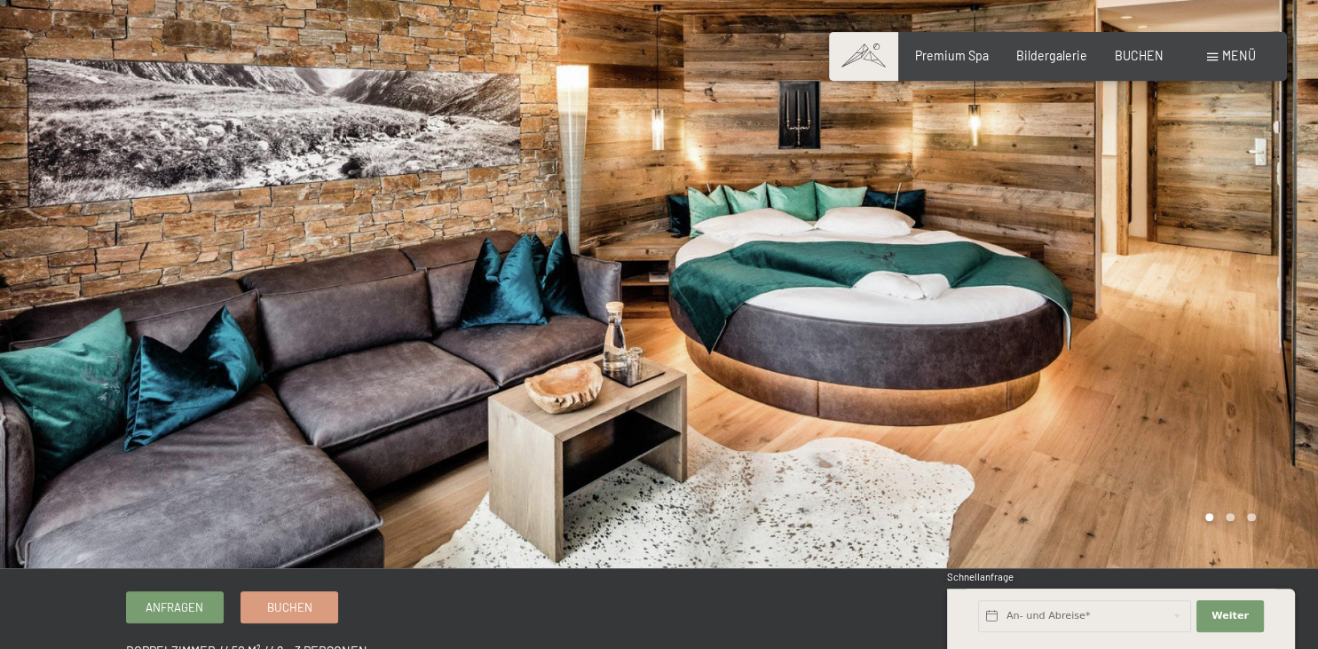
click at [1165, 286] on div at bounding box center [988, 279] width 659 height 577
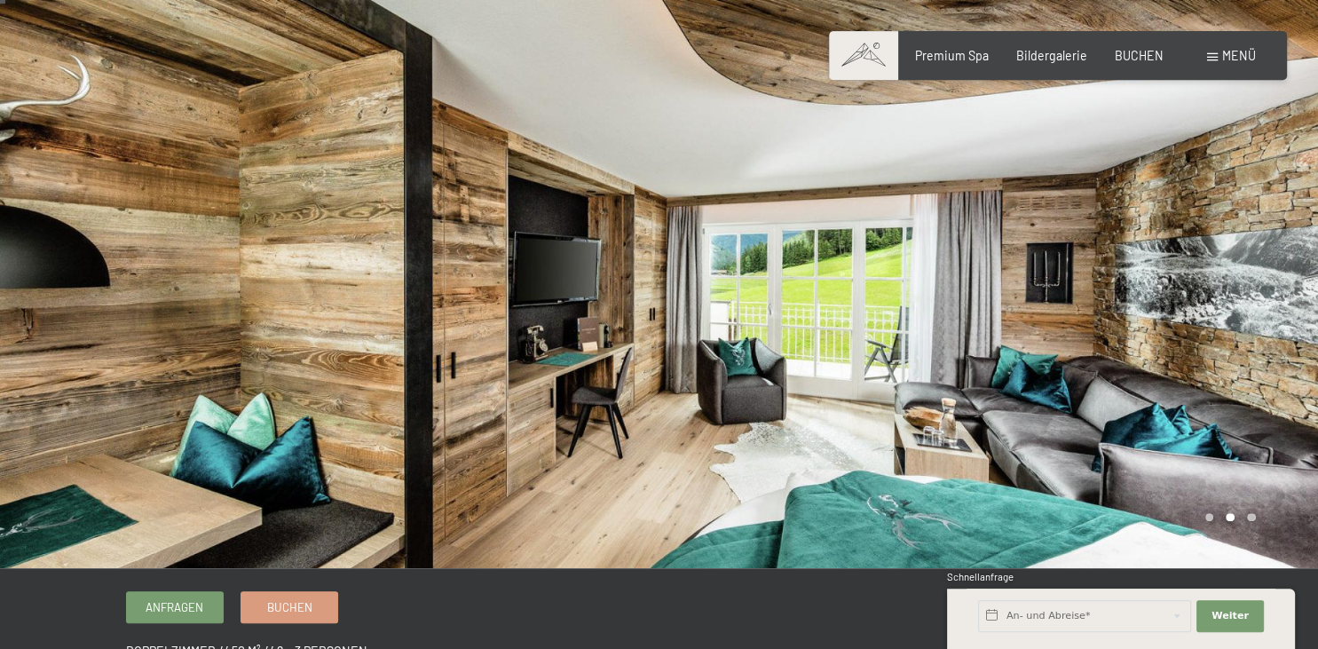
click at [1165, 286] on div at bounding box center [988, 279] width 659 height 577
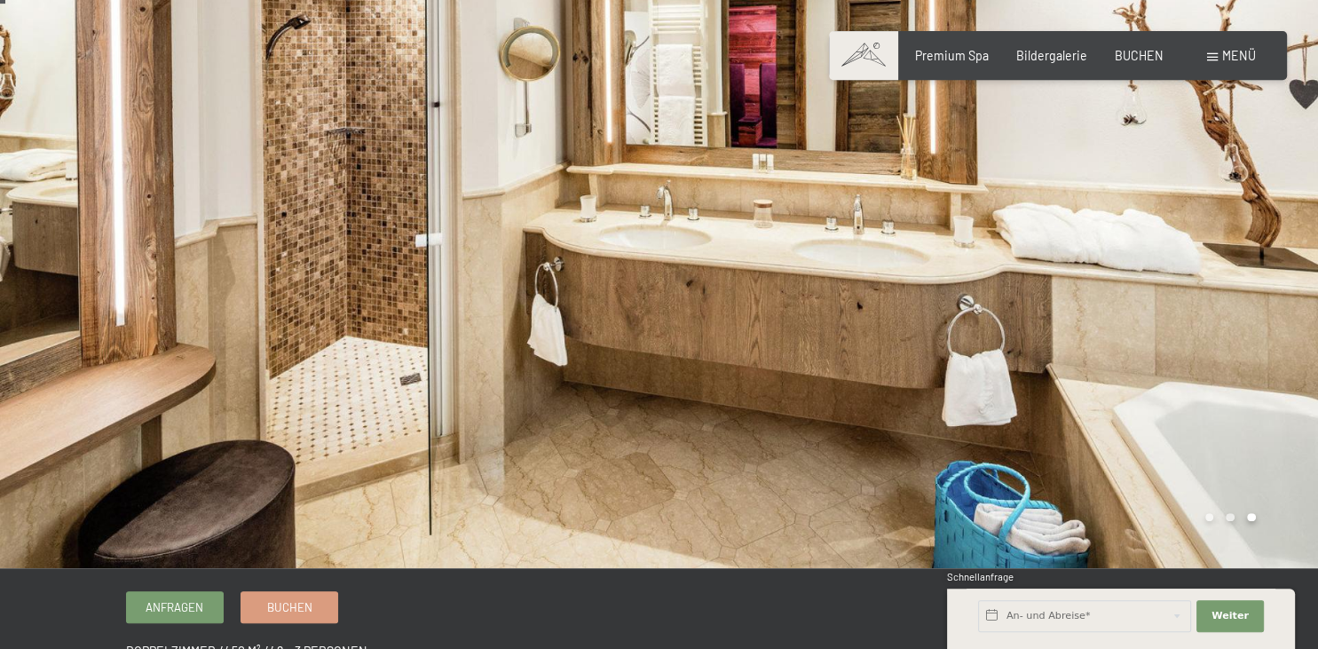
click at [1165, 286] on div at bounding box center [988, 279] width 659 height 577
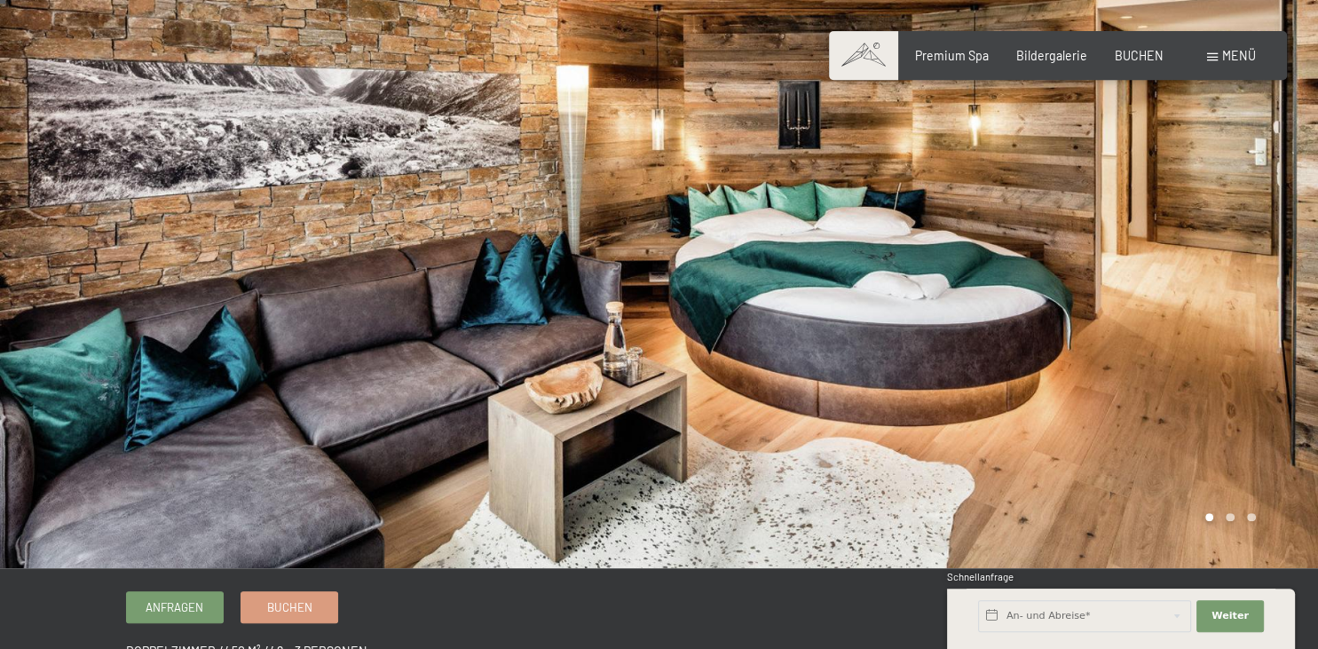
click at [1165, 286] on div at bounding box center [988, 279] width 659 height 577
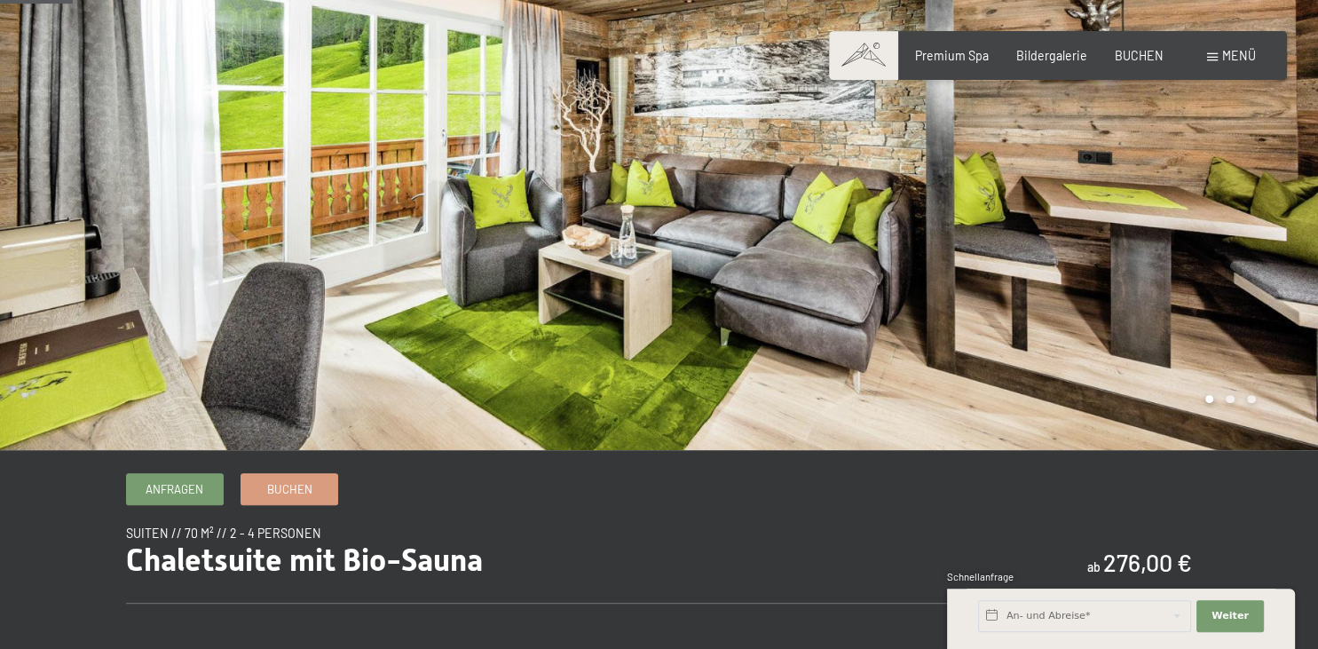
scroll to position [127, 0]
click at [1200, 272] on div at bounding box center [988, 161] width 659 height 577
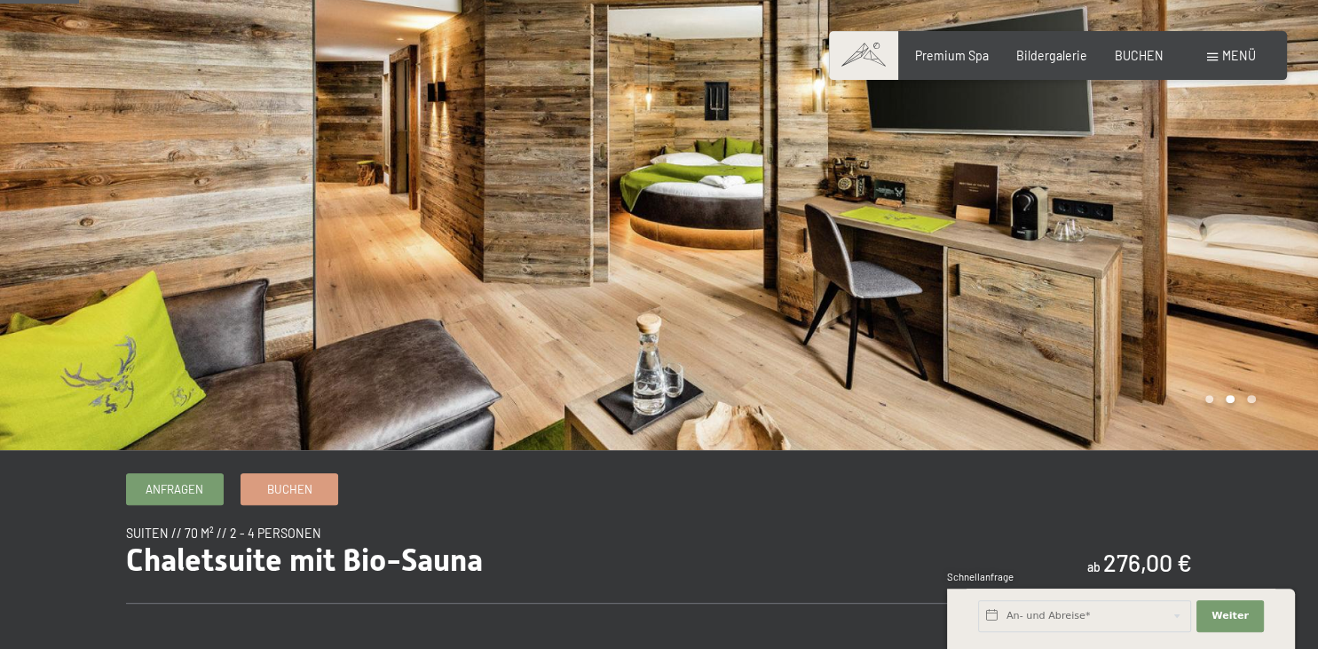
click at [1200, 272] on div at bounding box center [988, 161] width 659 height 577
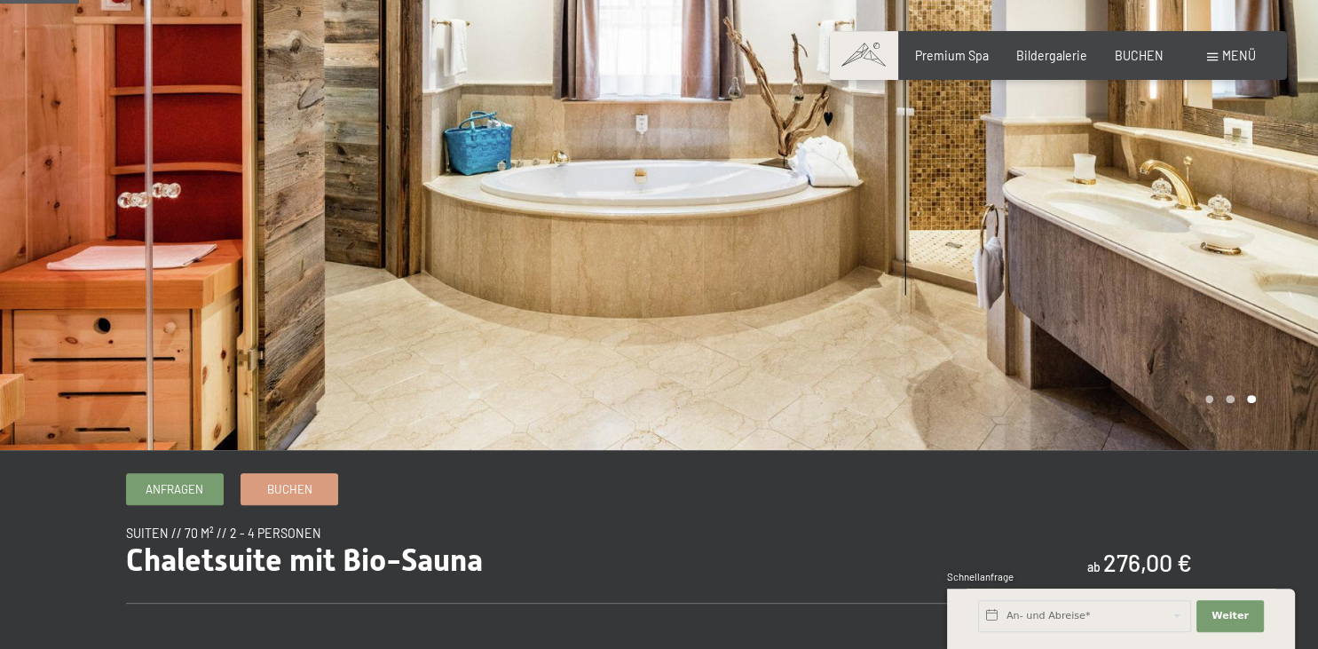
click at [1200, 272] on div at bounding box center [988, 161] width 659 height 577
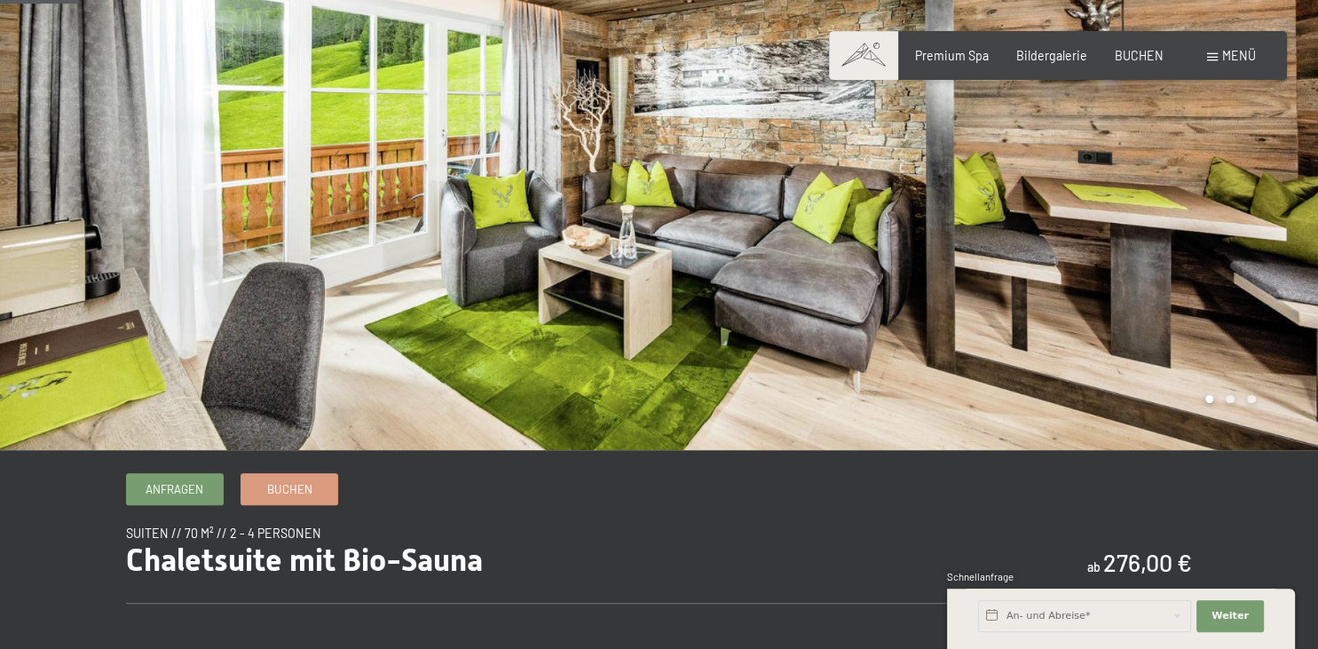
click at [1200, 272] on div at bounding box center [988, 161] width 659 height 577
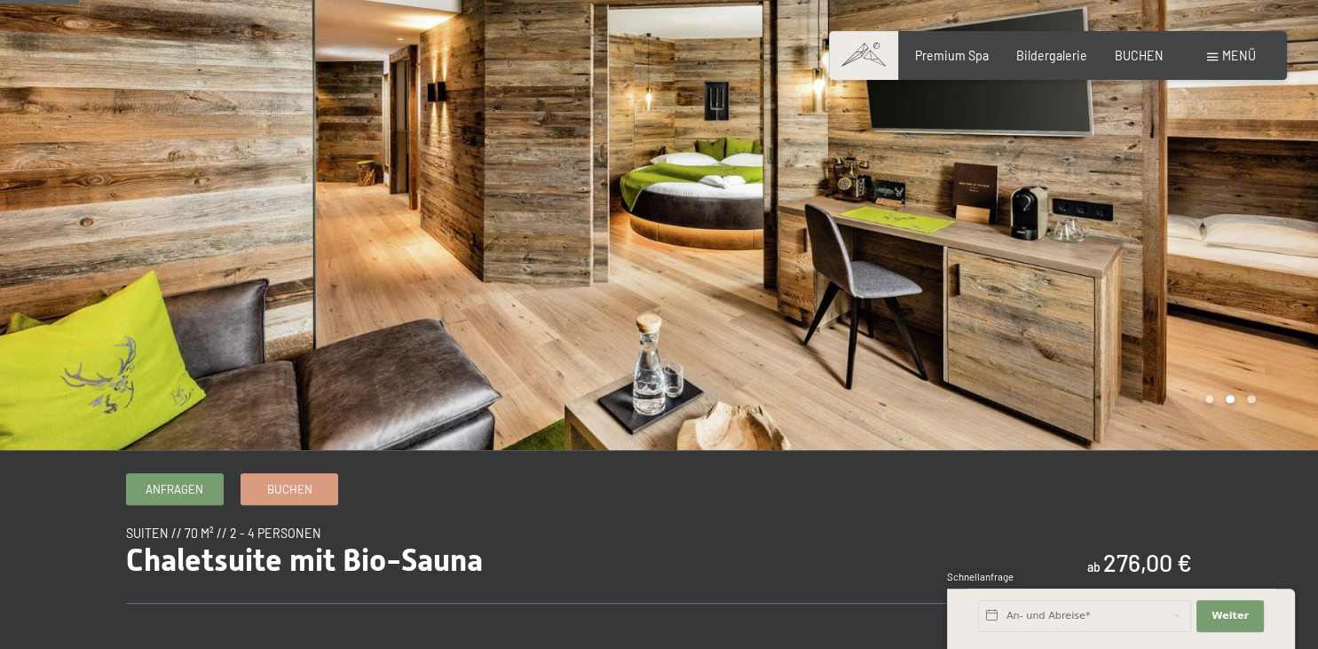
scroll to position [0, 0]
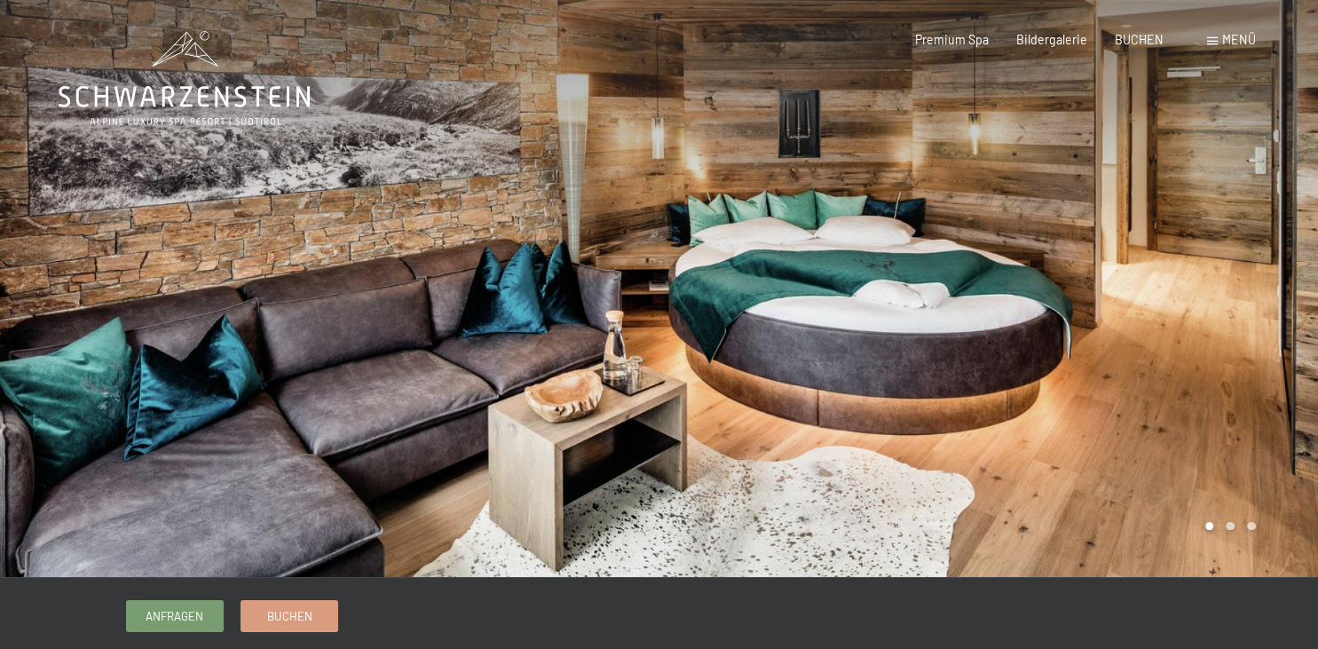
click at [1269, 333] on div at bounding box center [988, 288] width 659 height 577
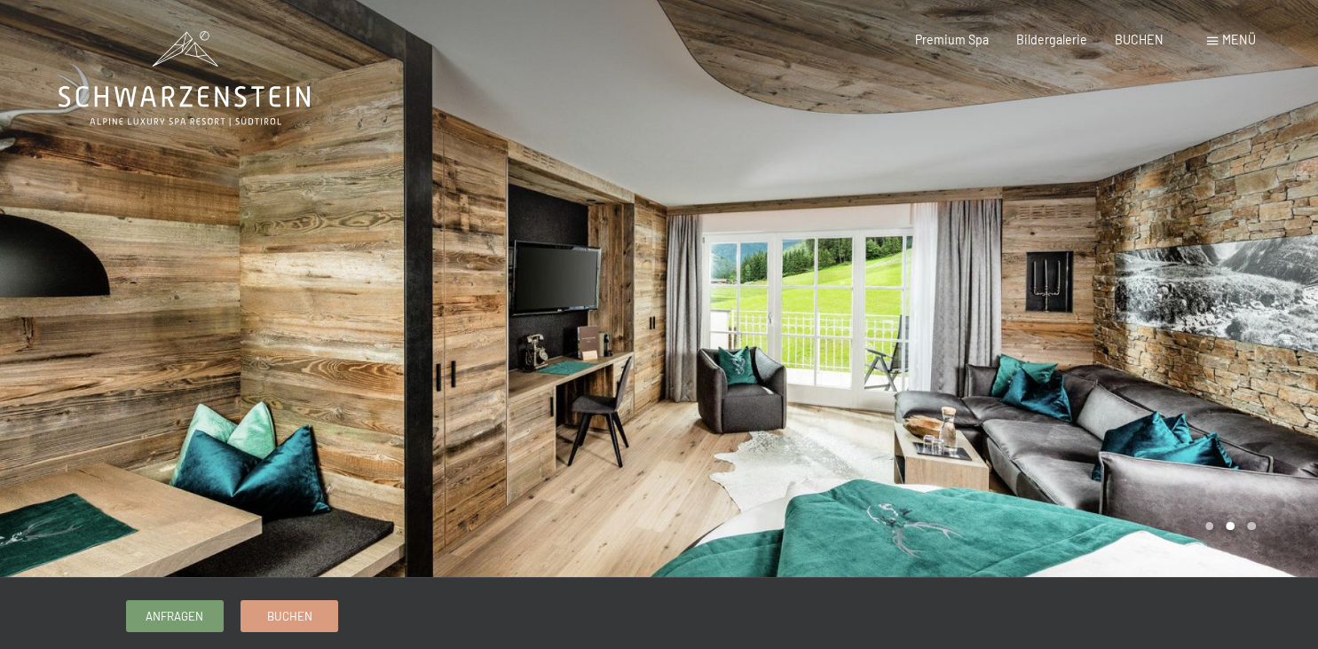
click at [1269, 333] on div at bounding box center [988, 288] width 659 height 577
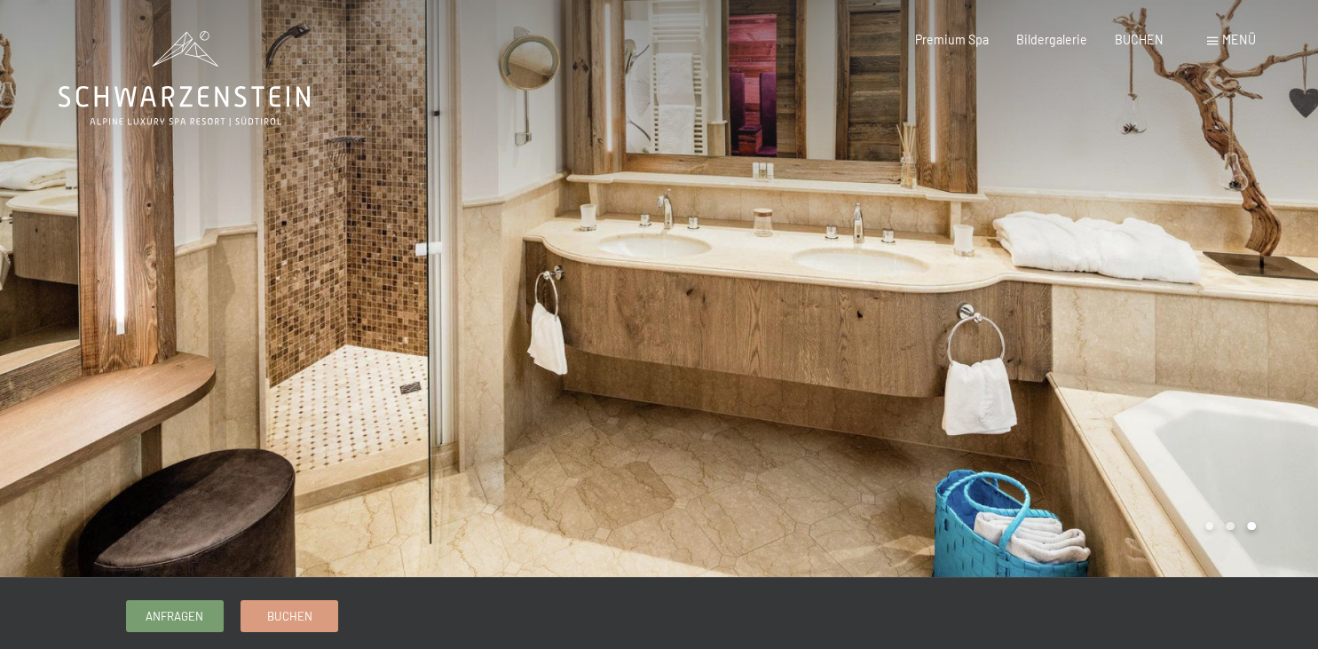
click at [1269, 333] on div at bounding box center [988, 288] width 659 height 577
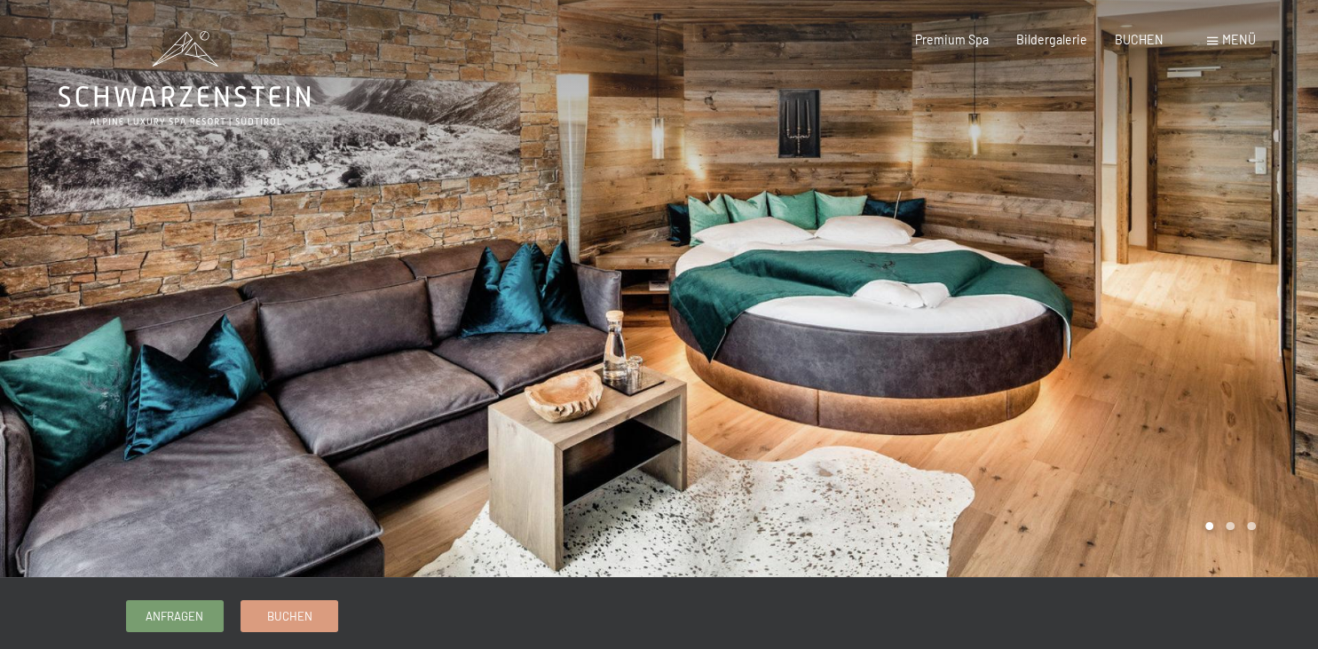
click at [1269, 333] on div at bounding box center [988, 288] width 659 height 577
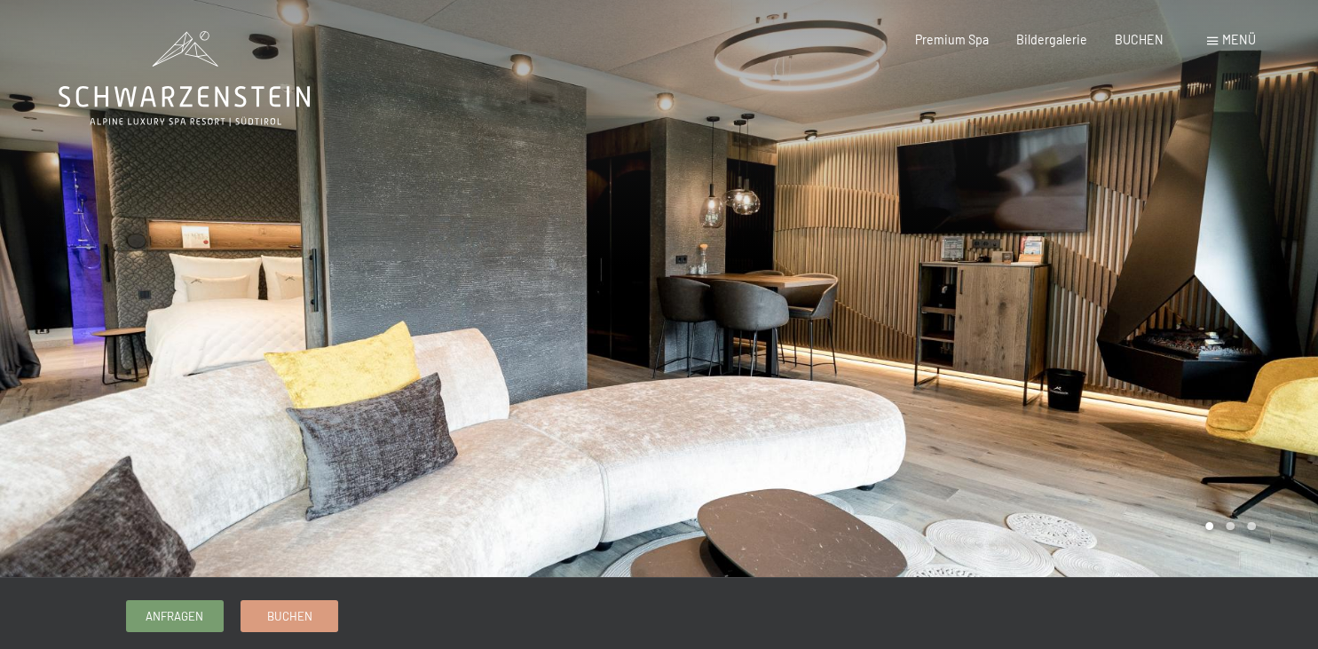
click at [1274, 305] on div at bounding box center [988, 288] width 659 height 577
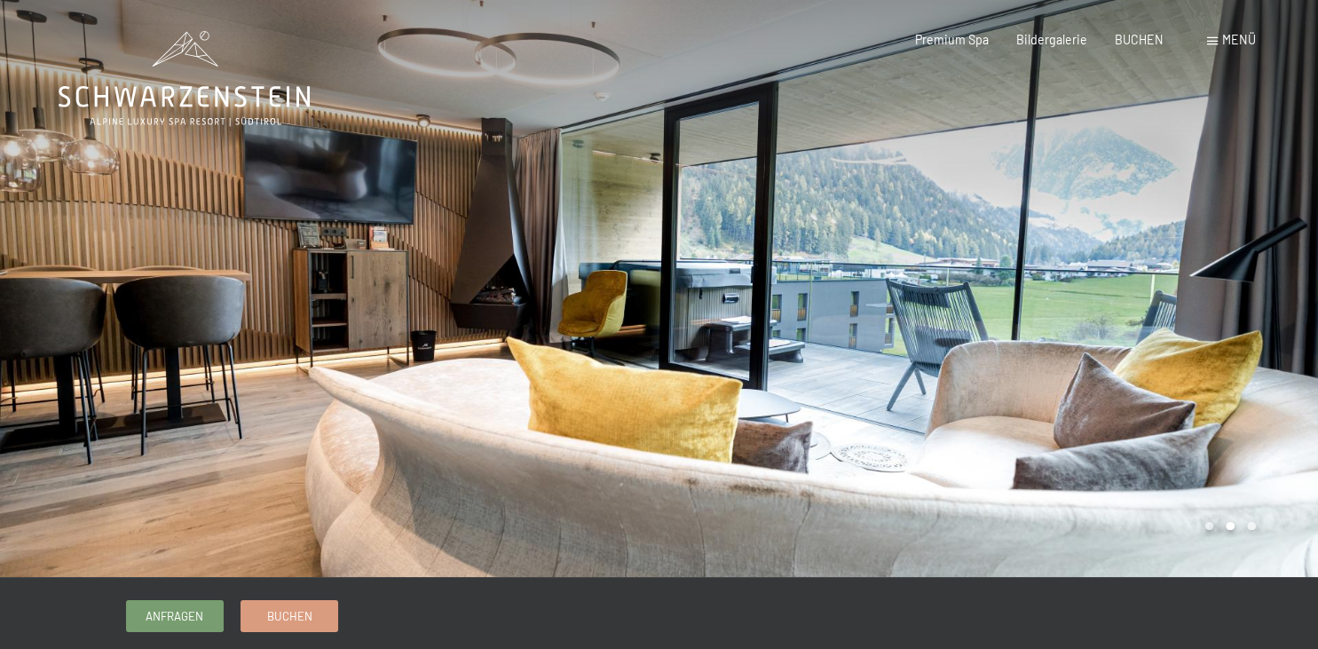
click at [1274, 305] on div at bounding box center [988, 288] width 659 height 577
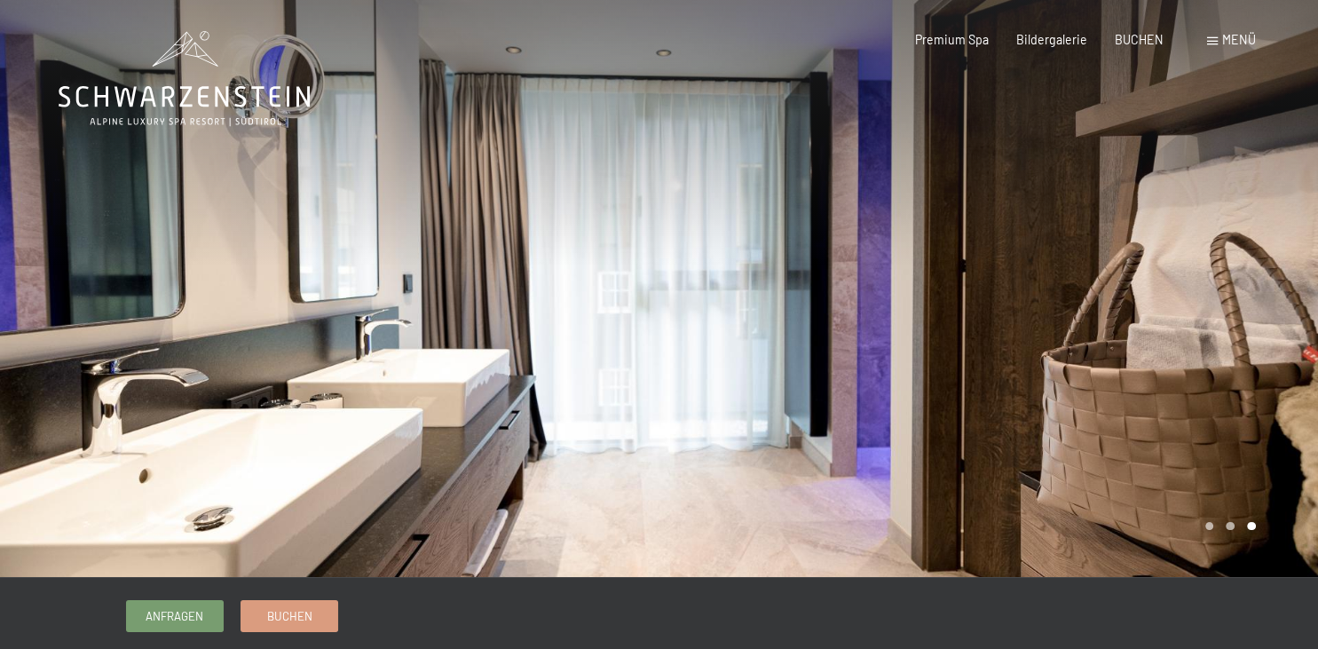
click at [1274, 305] on div at bounding box center [988, 288] width 659 height 577
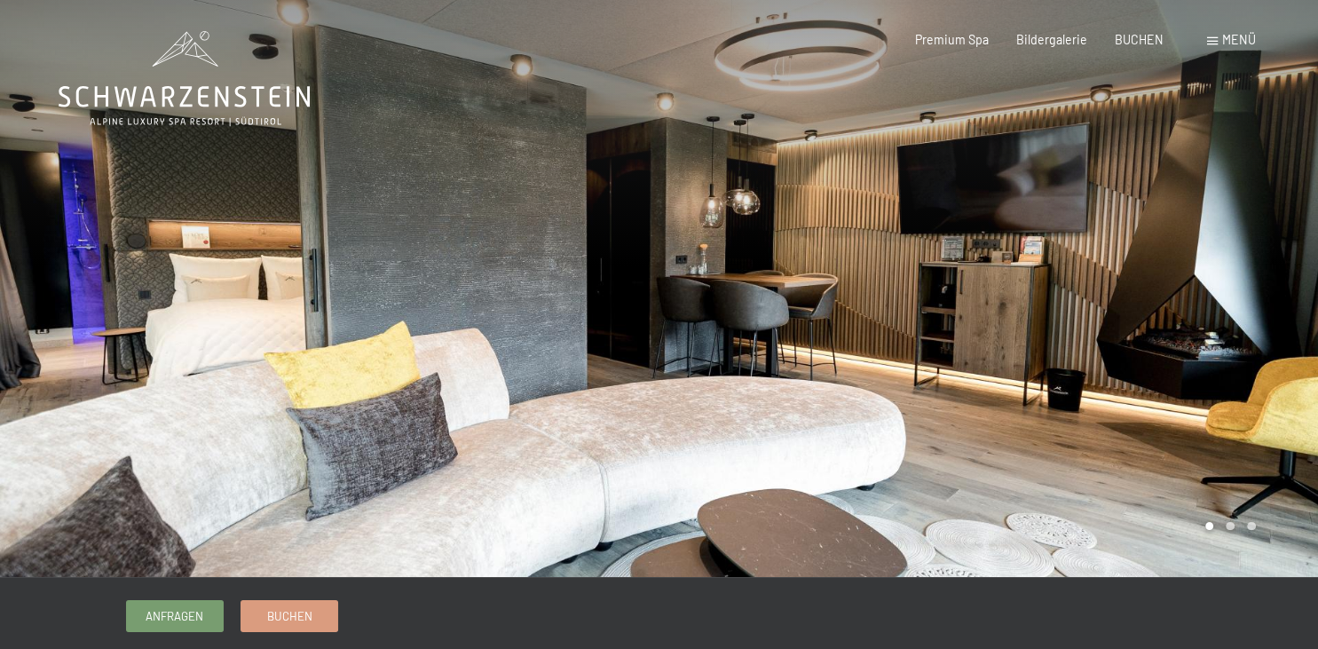
click at [1274, 305] on div at bounding box center [988, 288] width 659 height 577
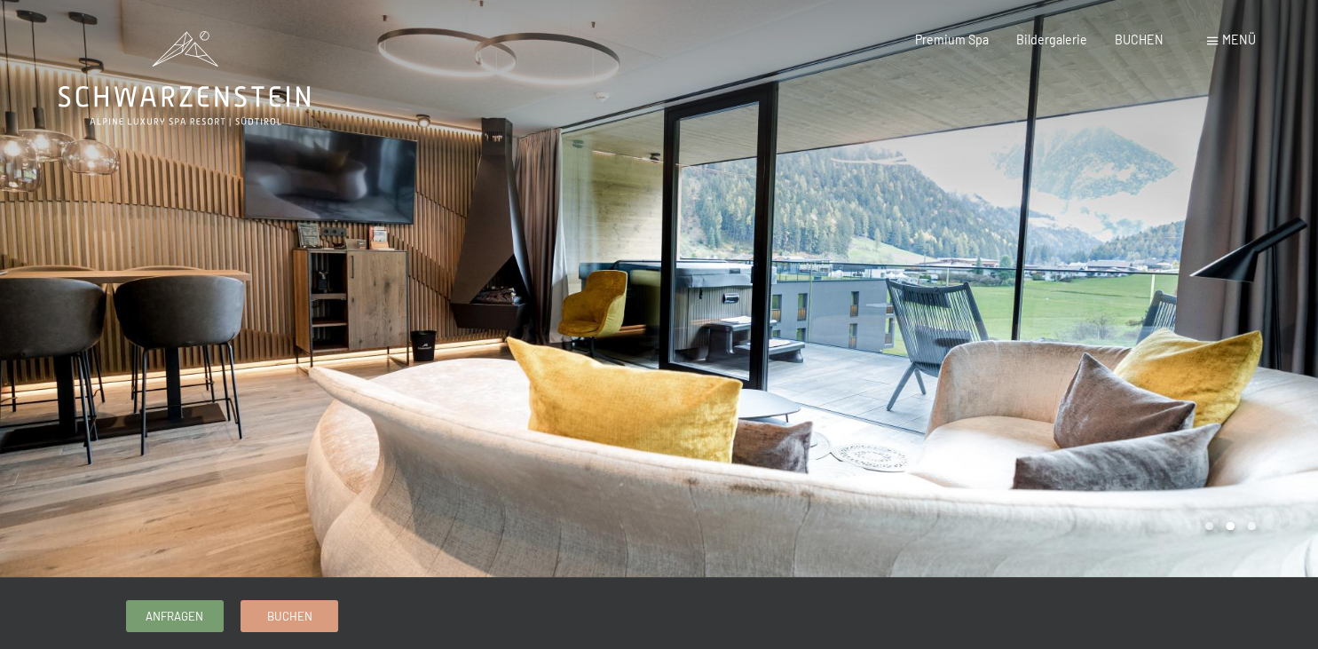
click at [1274, 305] on div at bounding box center [988, 288] width 659 height 577
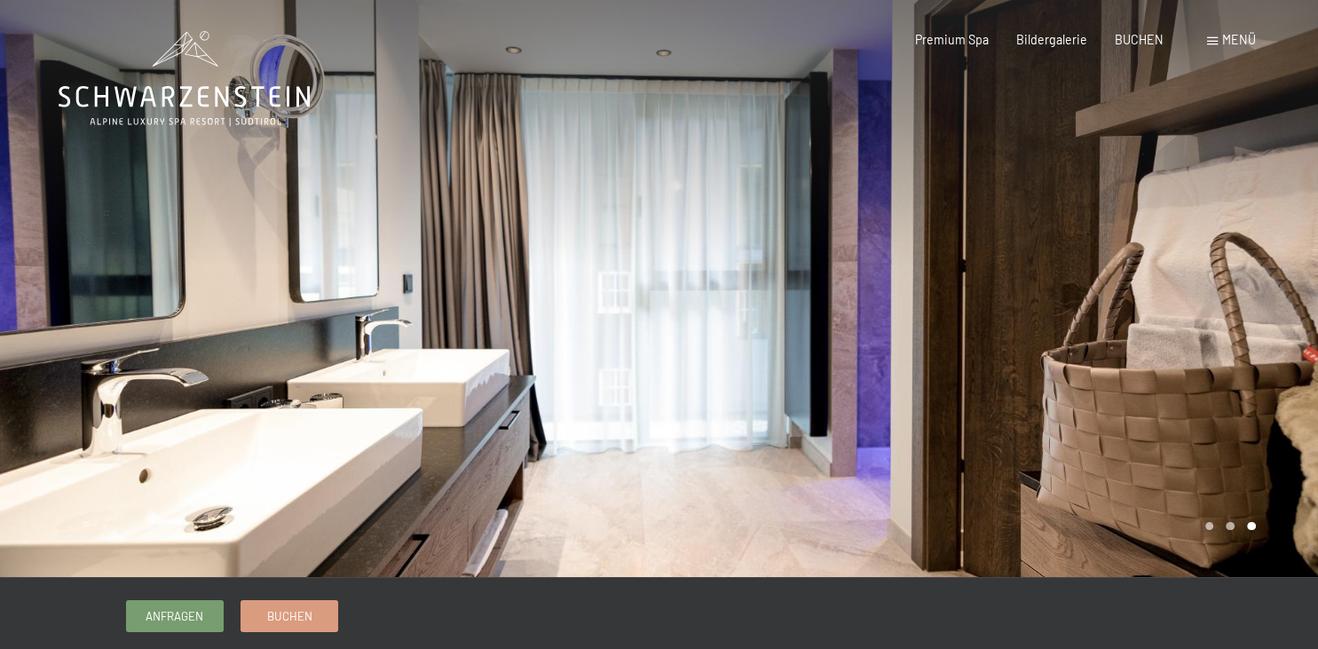
click at [1274, 305] on div at bounding box center [988, 288] width 659 height 577
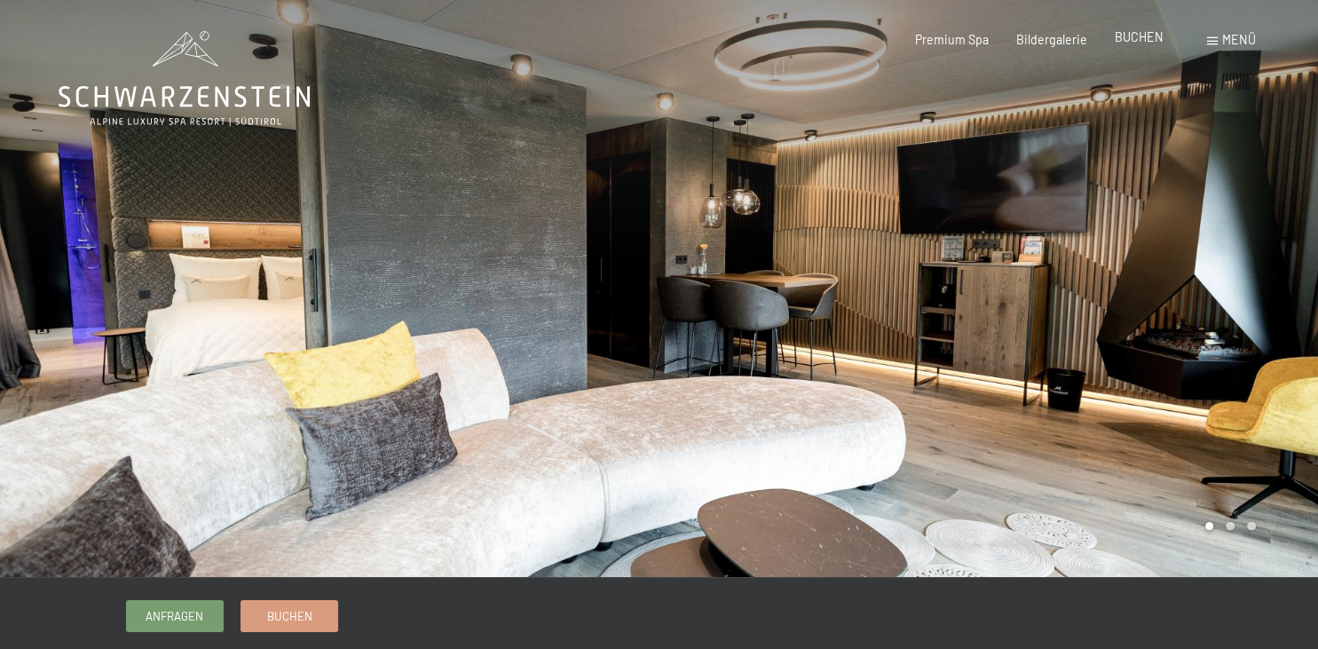
click at [1130, 33] on span "BUCHEN" at bounding box center [1139, 36] width 49 height 15
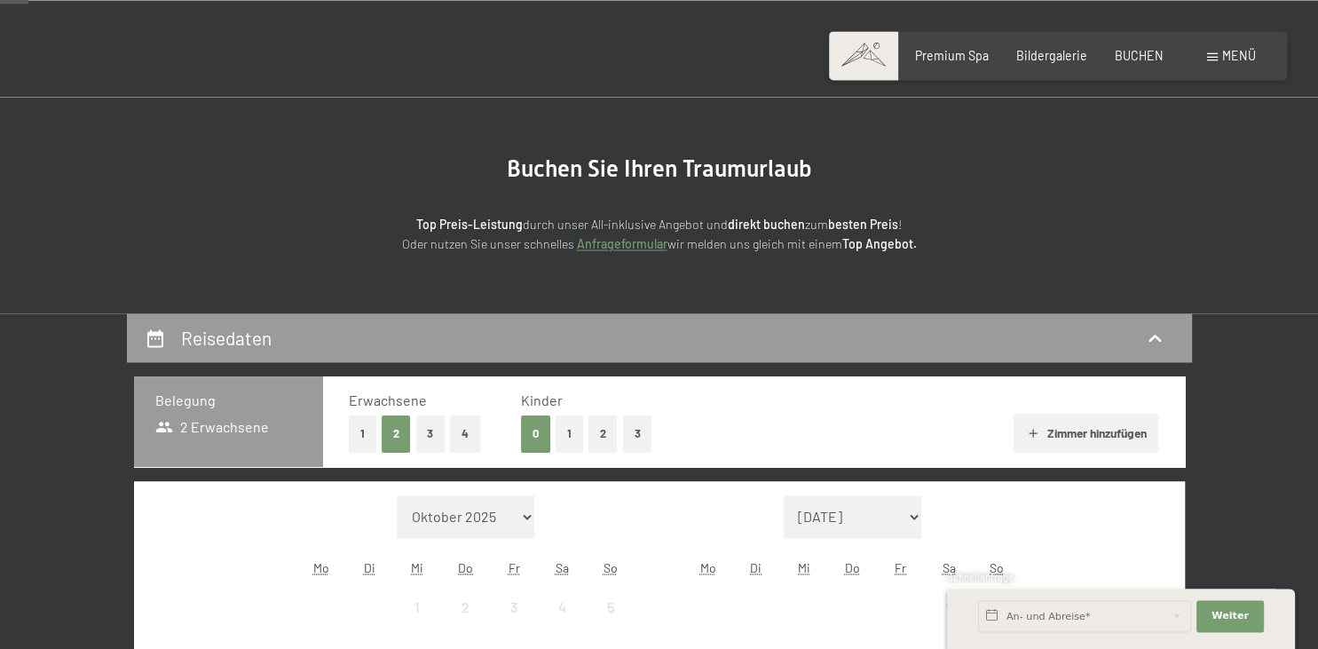
scroll to position [112, 0]
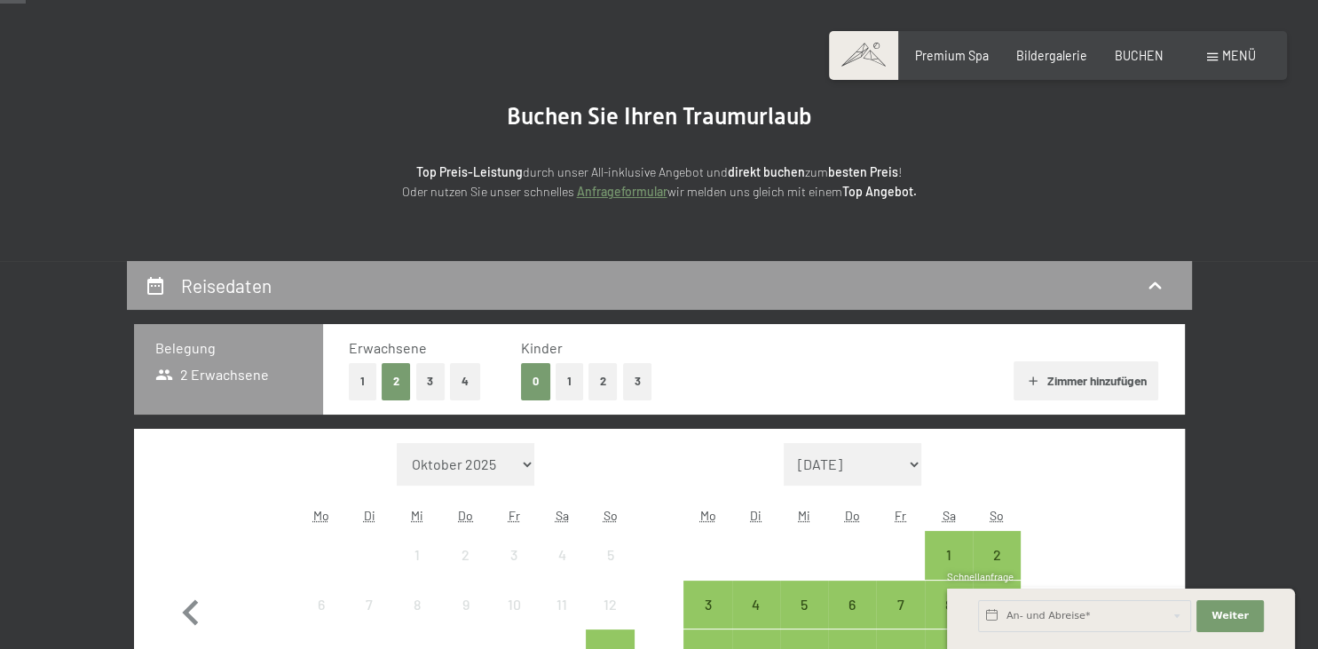
click at [565, 388] on button "1" at bounding box center [570, 381] width 28 height 36
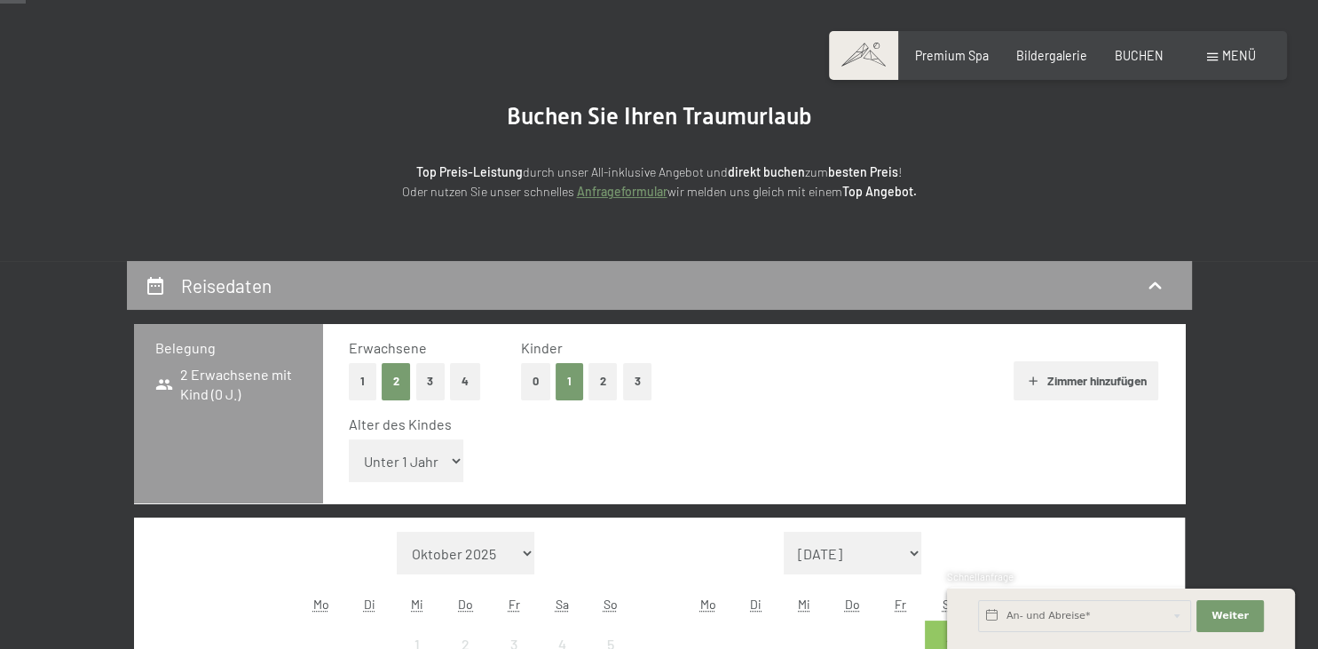
click at [349, 439] on select "Unter 1 Jahr 1 Jahr 2 Jahre 3 Jahre 4 Jahre 5 Jahre 6 Jahre 7 Jahre 8 Jahre 9 J…" at bounding box center [406, 460] width 115 height 43
select select "8"
click option "8 Jahre" at bounding box center [0, 0] width 0 height 0
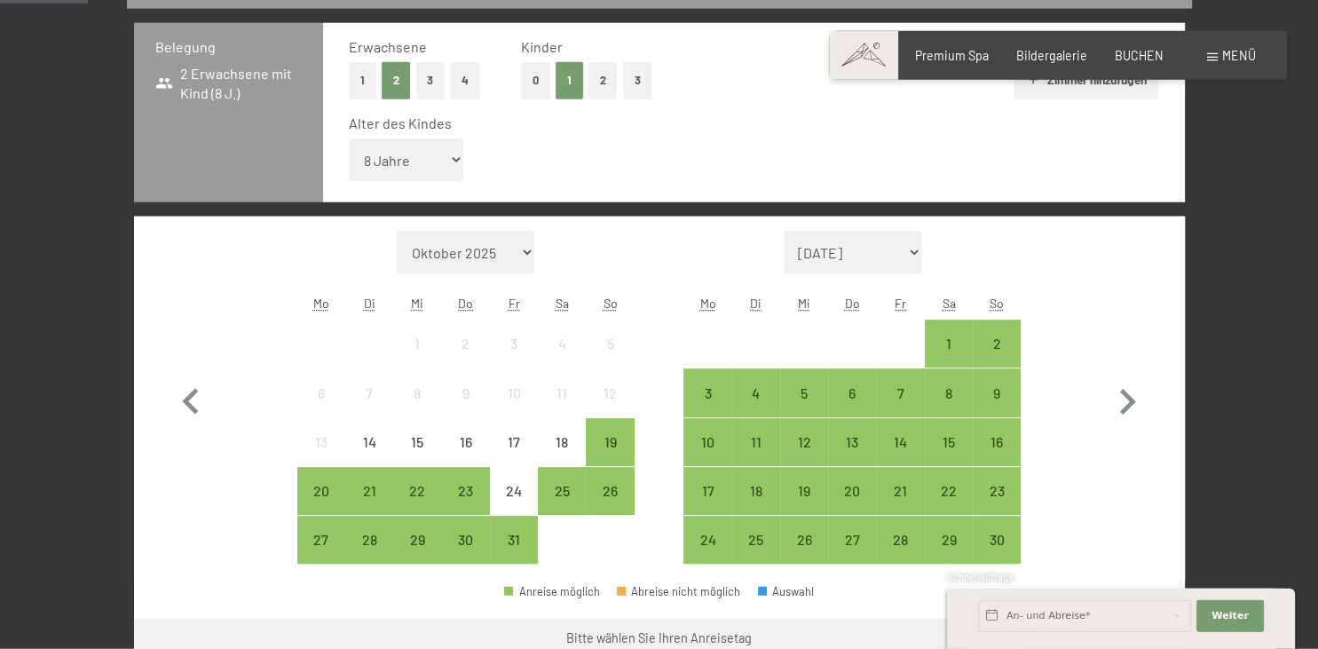
scroll to position [422, 0]
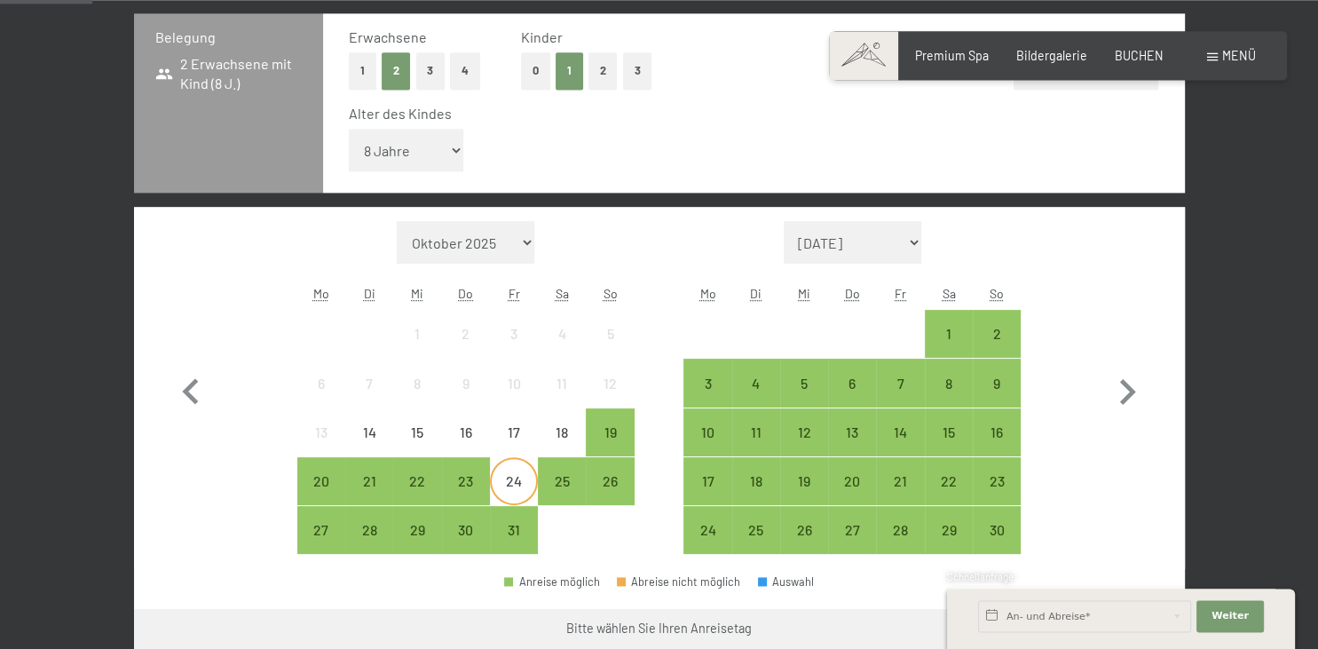
click at [525, 481] on div "24" at bounding box center [514, 496] width 44 height 44
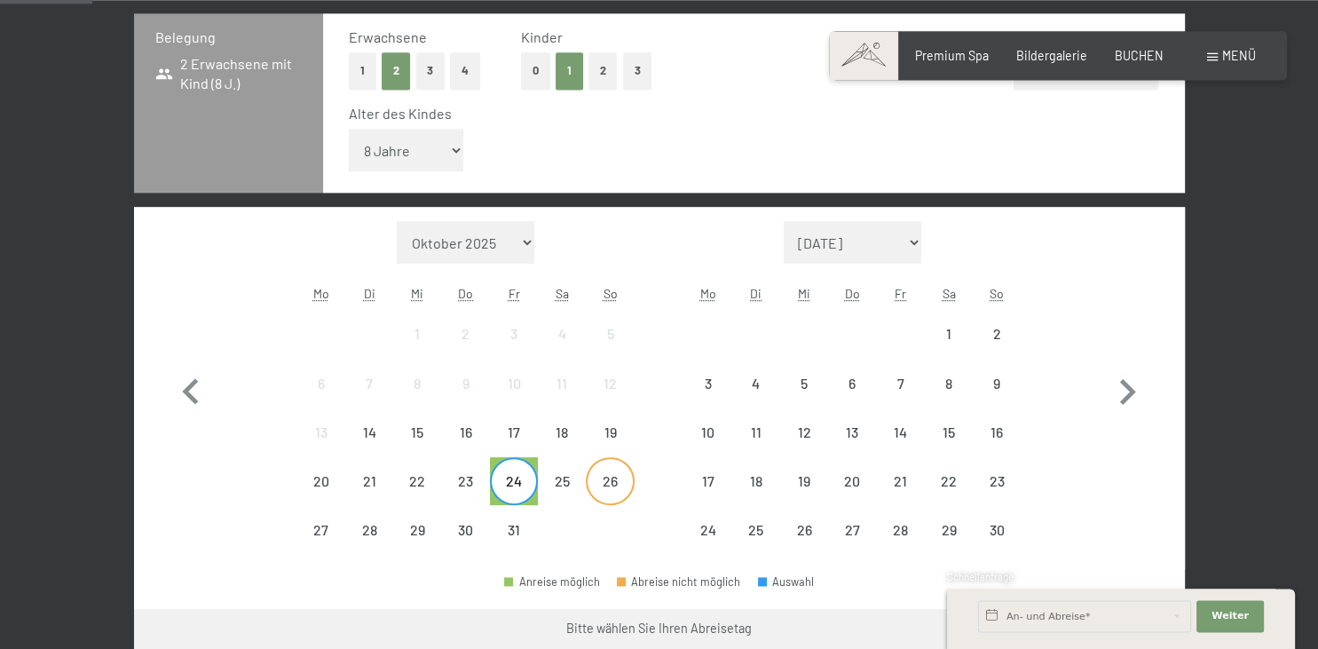
click at [608, 481] on div "26" at bounding box center [610, 496] width 44 height 44
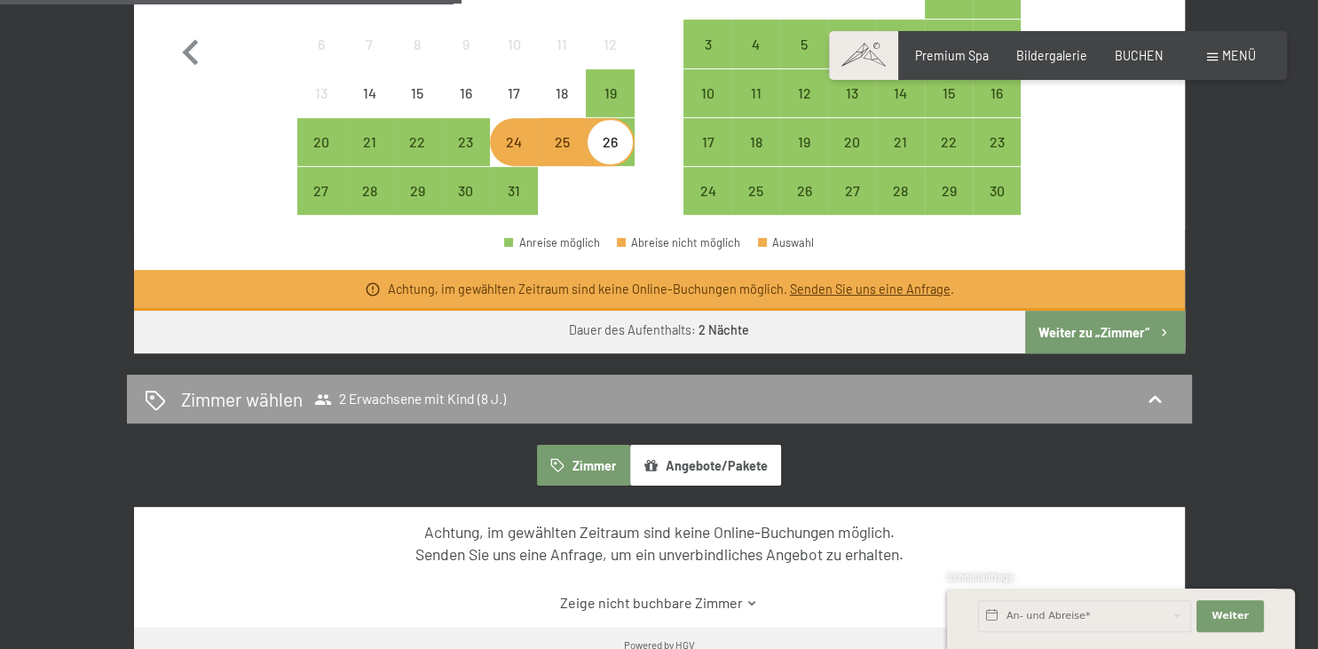
scroll to position [782, 0]
